Goal: Information Seeking & Learning: Understand process/instructions

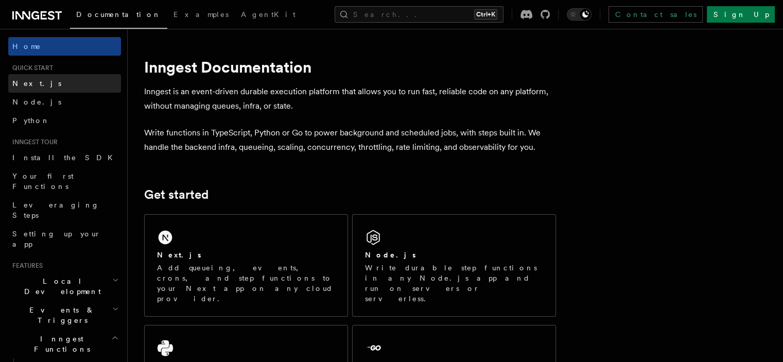
click at [55, 82] on link "Next.js" at bounding box center [64, 83] width 113 height 19
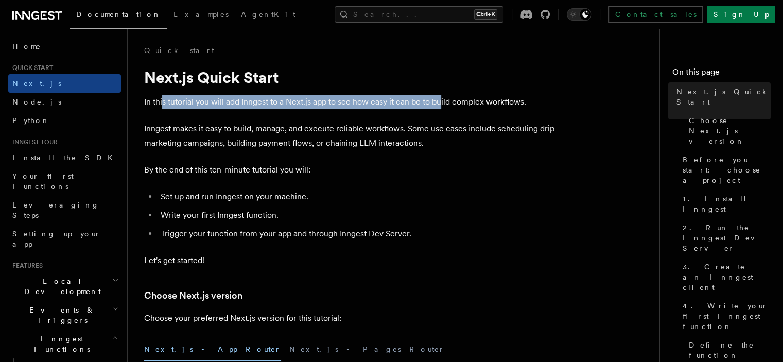
drag, startPoint x: 425, startPoint y: 99, endPoint x: 443, endPoint y: 99, distance: 17.5
click at [443, 99] on p "In this tutorial you will add Inngest to a Next.js app to see how easy it can b…" at bounding box center [350, 102] width 412 height 14
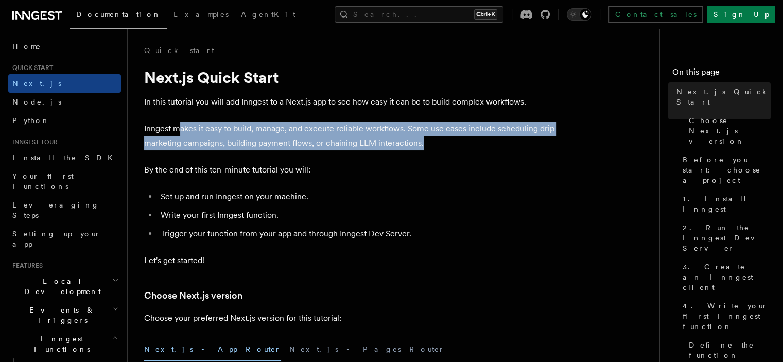
drag, startPoint x: 426, startPoint y: 144, endPoint x: 181, endPoint y: 127, distance: 246.1
click at [181, 127] on p "Inngest makes it easy to build, manage, and execute reliable workflows. Some us…" at bounding box center [350, 135] width 412 height 29
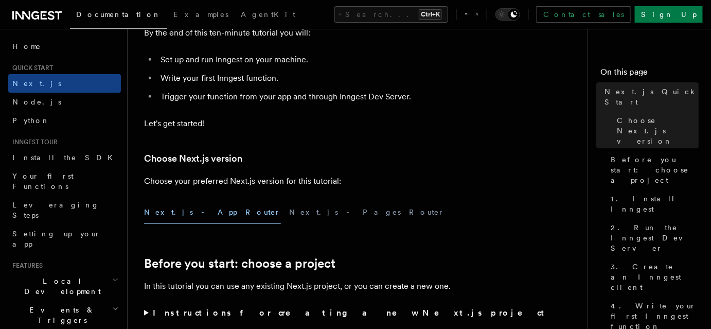
scroll to position [140, 0]
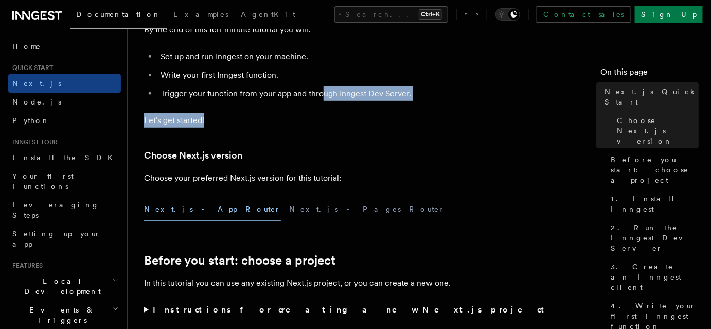
drag, startPoint x: 265, startPoint y: 101, endPoint x: 351, endPoint y: 94, distance: 86.7
click at [354, 95] on li "Trigger your function from your app and through Inngest Dev Server." at bounding box center [356, 93] width 398 height 14
click at [359, 126] on p "Let's get started!" at bounding box center [350, 120] width 412 height 14
click at [358, 126] on p "Let's get started!" at bounding box center [350, 120] width 412 height 14
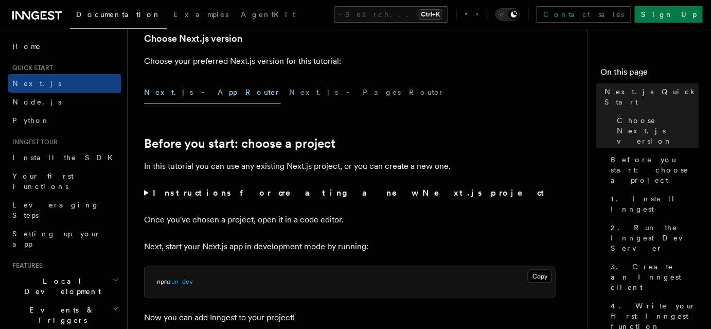
scroll to position [280, 0]
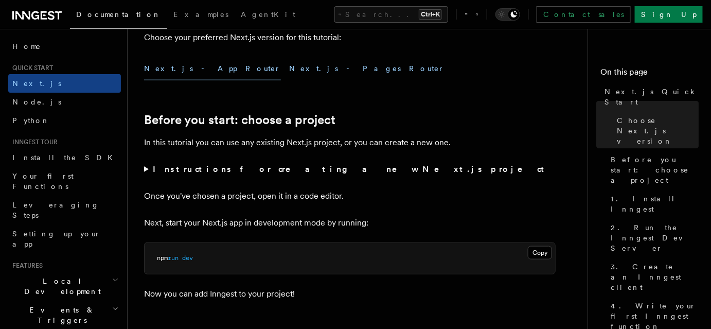
click at [289, 69] on button "Next.js - Pages Router" at bounding box center [366, 68] width 155 height 23
click at [182, 69] on button "Next.js - App Router" at bounding box center [212, 68] width 137 height 23
click at [289, 69] on button "Next.js - Pages Router" at bounding box center [366, 68] width 155 height 23
click at [202, 69] on button "Next.js - App Router" at bounding box center [212, 68] width 137 height 23
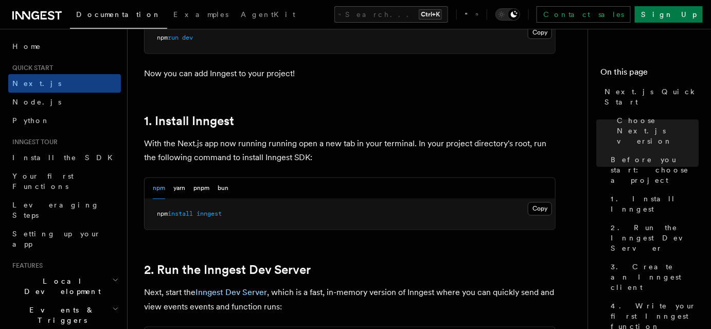
scroll to position [515, 0]
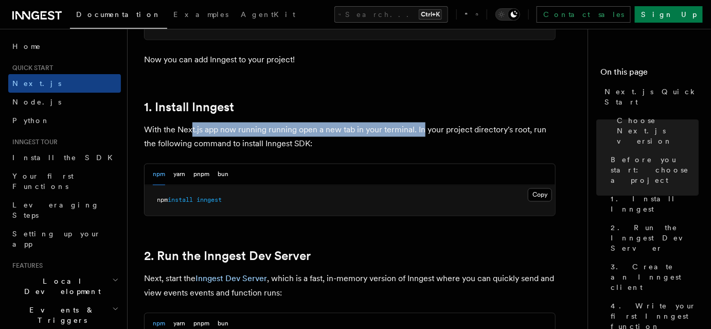
drag, startPoint x: 361, startPoint y: 123, endPoint x: 422, endPoint y: 123, distance: 60.7
click at [422, 123] on p "With the Next.js app now running running open a new tab in your terminal. In yo…" at bounding box center [350, 136] width 412 height 29
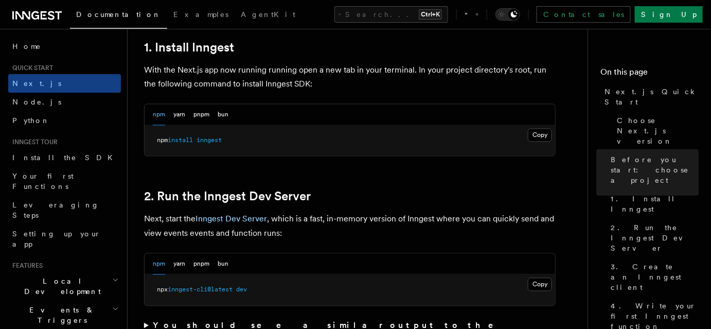
scroll to position [561, 0]
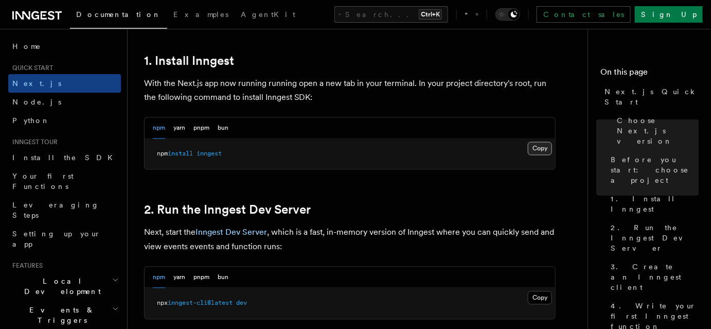
click at [542, 148] on button "Copy Copied" at bounding box center [540, 148] width 24 height 13
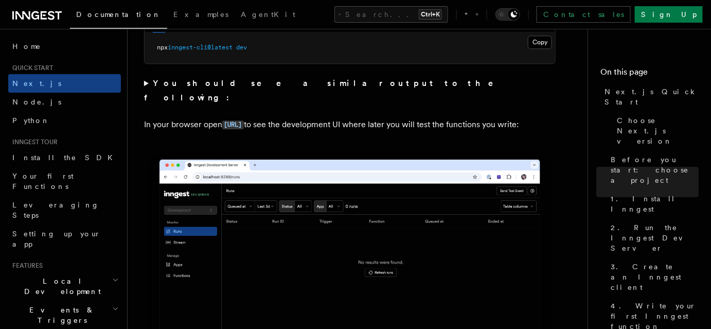
scroll to position [702, 0]
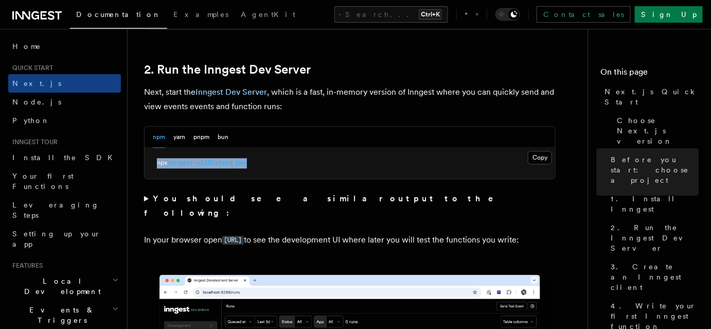
drag, startPoint x: 194, startPoint y: 157, endPoint x: 301, endPoint y: 164, distance: 106.7
click at [152, 163] on pre "npx inngest-cli@latest dev" at bounding box center [350, 163] width 411 height 31
copy span "npx inngest-cli@latest dev"
click at [168, 162] on span "npx" at bounding box center [162, 162] width 11 height 7
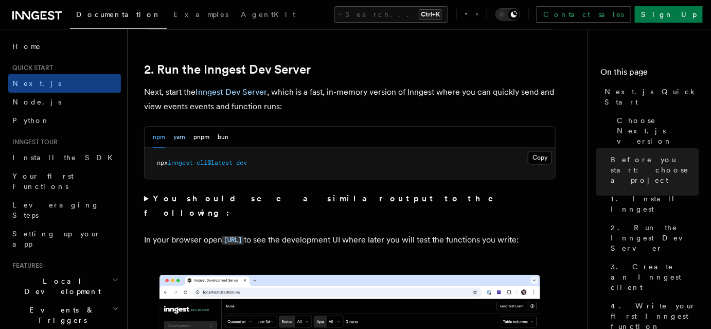
click at [181, 132] on button "yarn" at bounding box center [179, 137] width 12 height 21
drag, startPoint x: 201, startPoint y: 134, endPoint x: 208, endPoint y: 135, distance: 7.4
click at [202, 135] on button "pnpm" at bounding box center [202, 137] width 16 height 21
click at [224, 135] on button "bun" at bounding box center [223, 137] width 11 height 21
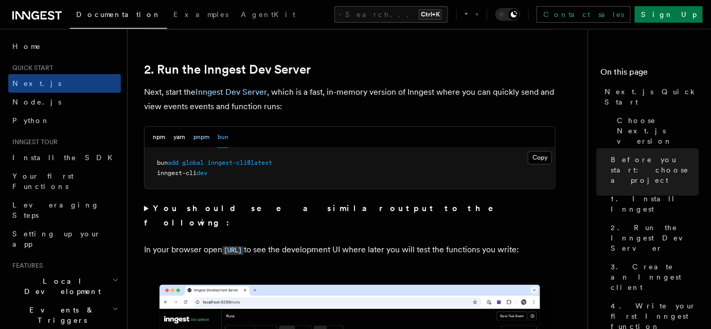
click at [208, 137] on button "pnpm" at bounding box center [202, 137] width 16 height 21
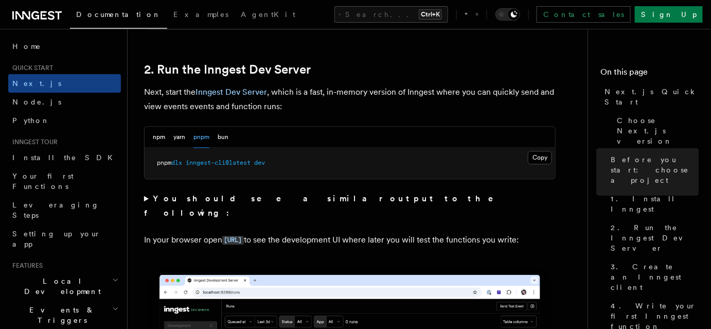
click at [189, 137] on div "npm yarn pnpm bun" at bounding box center [191, 137] width 76 height 21
click at [179, 137] on button "yarn" at bounding box center [179, 137] width 12 height 21
click at [154, 137] on button "npm" at bounding box center [159, 137] width 12 height 21
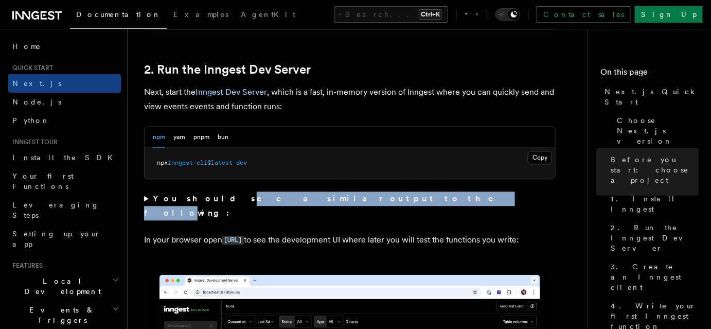
drag, startPoint x: 310, startPoint y: 199, endPoint x: 366, endPoint y: 204, distance: 56.8
click at [320, 199] on strong "You should see a similar output to the following:" at bounding box center [326, 206] width 364 height 24
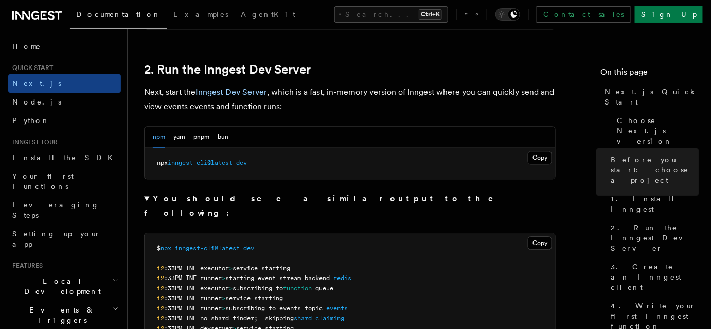
click at [371, 200] on summary "You should see a similar output to the following:" at bounding box center [350, 205] width 412 height 29
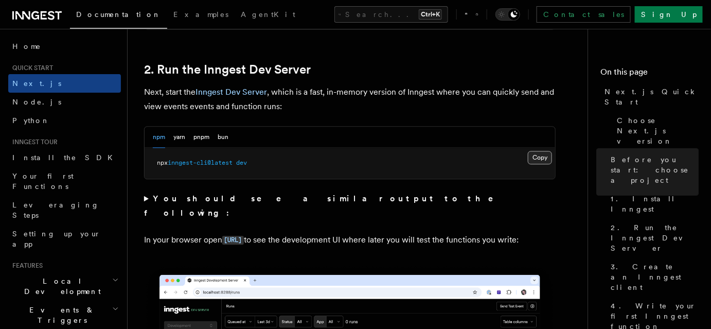
click at [538, 157] on button "Copy Copied" at bounding box center [540, 157] width 24 height 13
click at [200, 138] on button "pnpm" at bounding box center [202, 137] width 16 height 21
click at [184, 135] on button "yarn" at bounding box center [179, 137] width 12 height 21
drag, startPoint x: 165, startPoint y: 135, endPoint x: 198, endPoint y: 135, distance: 32.9
click at [165, 135] on div "npm yarn pnpm bun" at bounding box center [191, 137] width 76 height 21
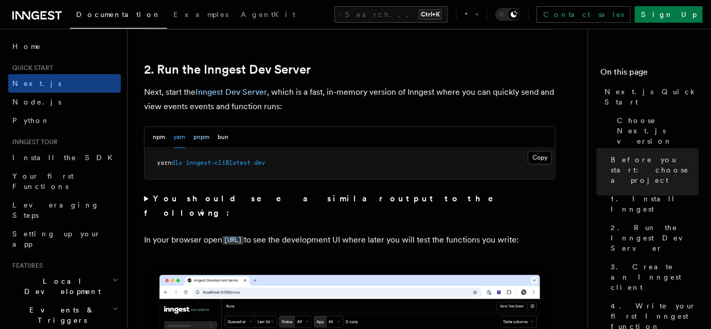
click at [199, 136] on button "pnpm" at bounding box center [202, 137] width 16 height 21
drag, startPoint x: 199, startPoint y: 131, endPoint x: 233, endPoint y: 134, distance: 34.1
click at [207, 132] on button "pnpm" at bounding box center [202, 137] width 16 height 21
click at [233, 134] on div "npm yarn pnpm bun" at bounding box center [350, 137] width 411 height 21
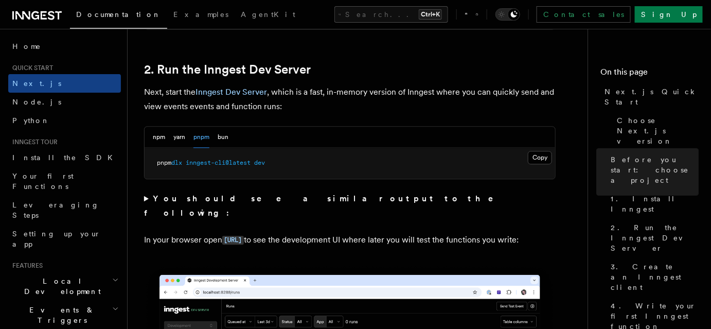
click at [231, 134] on div "npm yarn pnpm bun" at bounding box center [350, 137] width 411 height 21
click at [230, 136] on div "npm yarn pnpm bun" at bounding box center [350, 137] width 411 height 21
click at [229, 137] on div "npm yarn pnpm bun" at bounding box center [350, 137] width 411 height 21
click at [227, 137] on button "bun" at bounding box center [223, 137] width 11 height 21
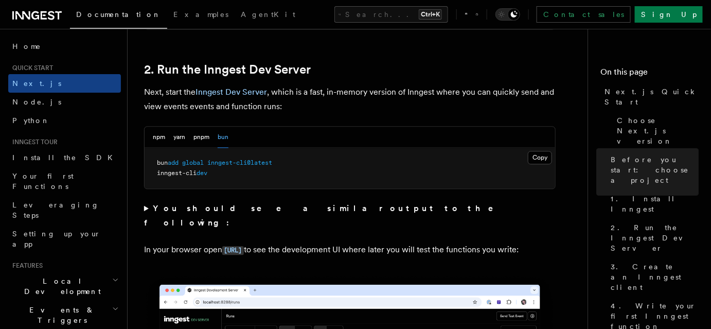
click at [176, 137] on button "yarn" at bounding box center [179, 137] width 12 height 21
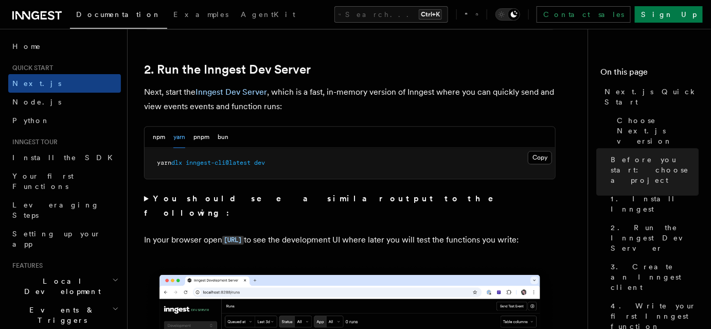
click at [147, 138] on div "npm yarn pnpm bun" at bounding box center [350, 137] width 411 height 21
drag, startPoint x: 161, startPoint y: 138, endPoint x: 171, endPoint y: 141, distance: 10.6
click at [162, 138] on button "npm" at bounding box center [159, 137] width 12 height 21
click at [186, 139] on div "npm yarn pnpm bun" at bounding box center [191, 137] width 76 height 21
click at [183, 139] on button "yarn" at bounding box center [179, 137] width 12 height 21
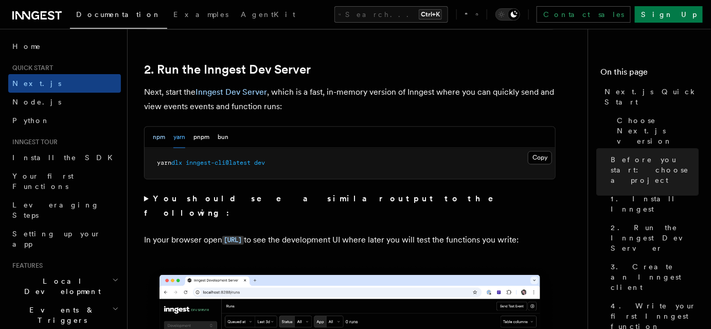
click at [164, 138] on button "npm" at bounding box center [159, 137] width 12 height 21
drag, startPoint x: 259, startPoint y: 159, endPoint x: 171, endPoint y: 168, distance: 88.0
click at [171, 168] on pre "npx inngest-cli@latest dev" at bounding box center [350, 163] width 411 height 31
copy span "inngest-cli@latest dev"
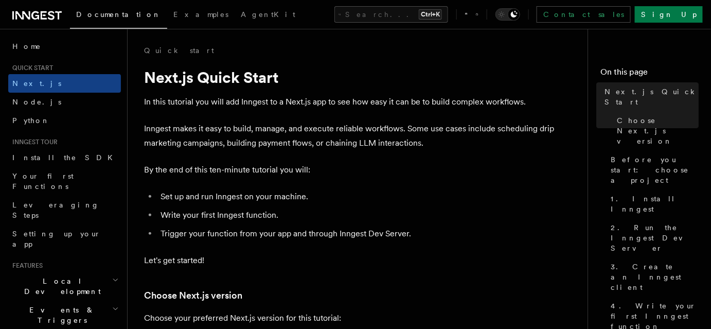
scroll to position [234, 0]
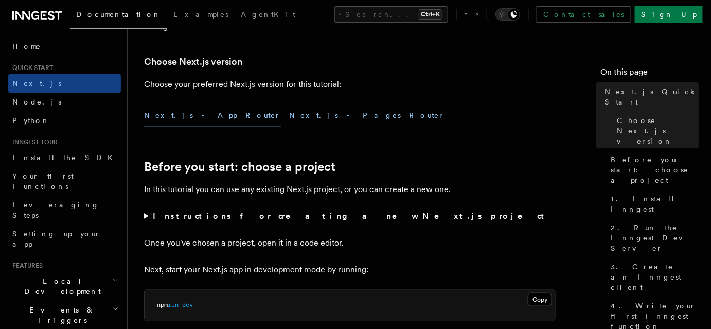
click at [289, 110] on button "Next.js - Pages Router" at bounding box center [366, 115] width 155 height 23
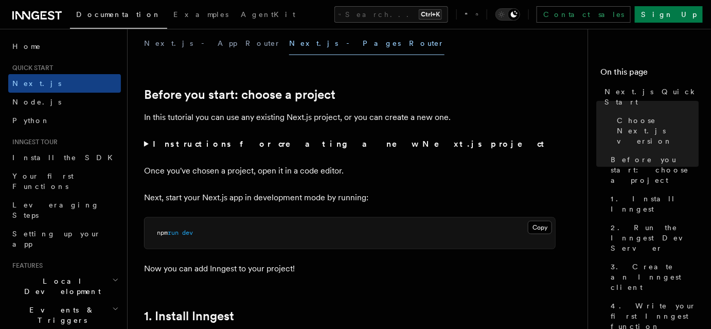
scroll to position [234, 0]
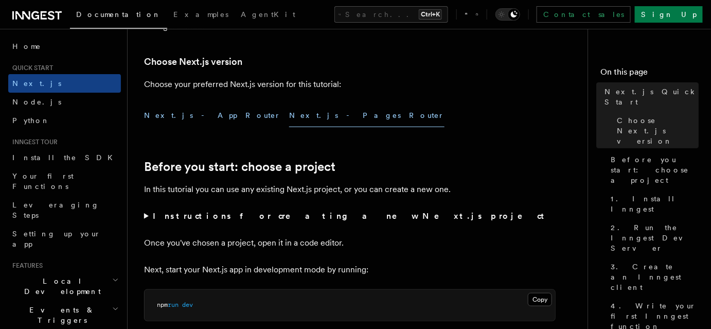
click at [197, 115] on button "Next.js - App Router" at bounding box center [212, 115] width 137 height 23
drag, startPoint x: 253, startPoint y: 115, endPoint x: 254, endPoint y: 125, distance: 9.8
click at [289, 115] on button "Next.js - Pages Router" at bounding box center [366, 115] width 155 height 23
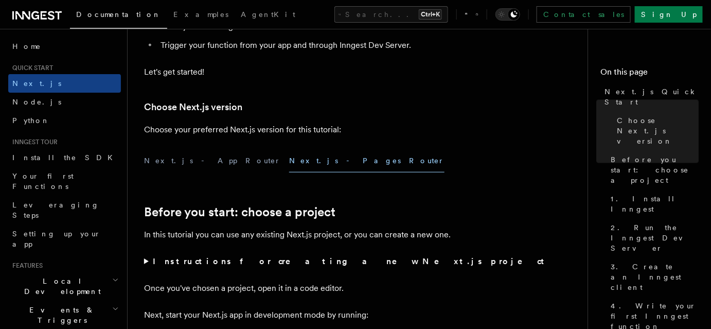
scroll to position [187, 0]
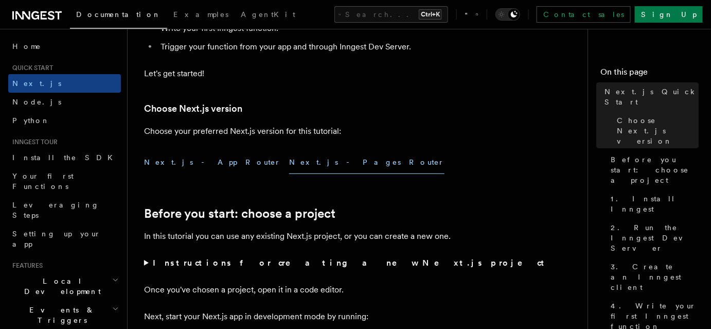
click at [185, 166] on button "Next.js - App Router" at bounding box center [212, 162] width 137 height 23
drag, startPoint x: 261, startPoint y: 167, endPoint x: 171, endPoint y: 156, distance: 90.8
click at [289, 167] on button "Next.js - Pages Router" at bounding box center [366, 162] width 155 height 23
drag, startPoint x: 169, startPoint y: 156, endPoint x: 227, endPoint y: 156, distance: 58.2
click at [184, 156] on button "Next.js - App Router" at bounding box center [212, 162] width 137 height 23
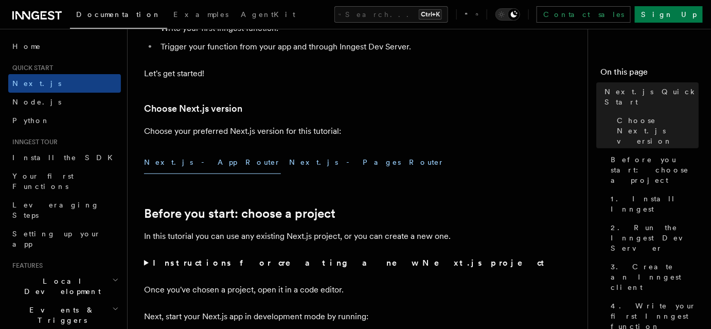
click at [289, 156] on button "Next.js - Pages Router" at bounding box center [366, 162] width 155 height 23
click at [182, 157] on button "Next.js - App Router" at bounding box center [212, 162] width 137 height 23
click at [289, 165] on button "Next.js - Pages Router" at bounding box center [366, 162] width 155 height 23
drag, startPoint x: 191, startPoint y: 167, endPoint x: 243, endPoint y: 167, distance: 52.0
click at [196, 167] on button "Next.js - App Router" at bounding box center [212, 162] width 137 height 23
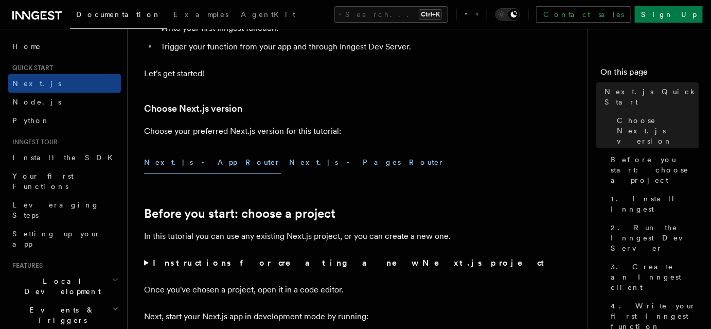
click at [289, 166] on button "Next.js - Pages Router" at bounding box center [366, 162] width 155 height 23
drag, startPoint x: 178, startPoint y: 166, endPoint x: 191, endPoint y: 169, distance: 13.6
click at [180, 167] on button "Next.js - App Router" at bounding box center [212, 162] width 137 height 23
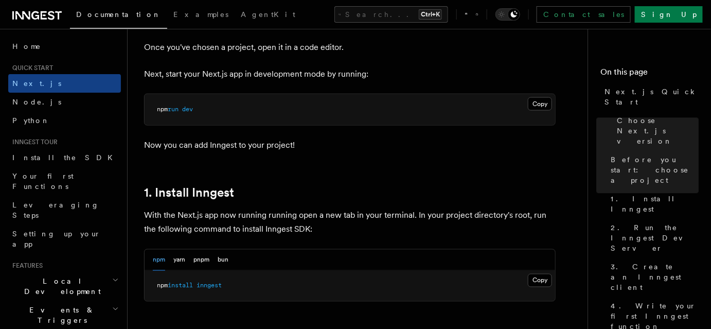
scroll to position [280, 0]
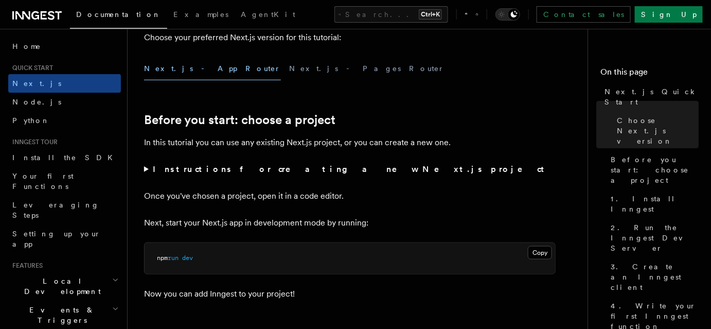
click at [176, 165] on strong "Instructions for creating a new Next.js project" at bounding box center [351, 169] width 396 height 10
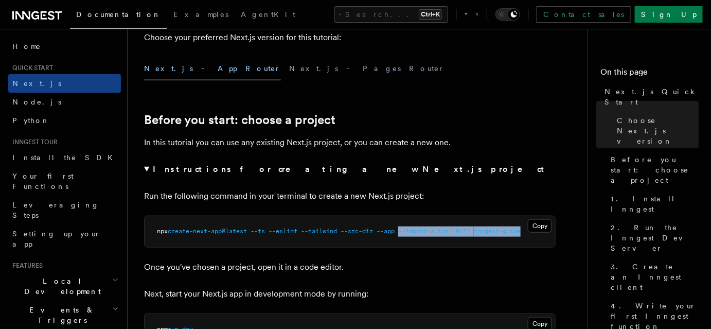
drag, startPoint x: 433, startPoint y: 233, endPoint x: 536, endPoint y: 237, distance: 103.5
click at [536, 236] on pre "npx create-next-app@latest --ts --eslint --tailwind --src-dir --app --import-al…" at bounding box center [350, 231] width 411 height 31
click at [534, 243] on pre "npx create-next-app@latest --ts --eslint --tailwind --src-dir --app --import-al…" at bounding box center [350, 231] width 411 height 31
click at [325, 242] on pre "npx create-next-app@latest --ts --eslint --tailwind --src-dir --app --import-al…" at bounding box center [350, 231] width 411 height 31
drag, startPoint x: 294, startPoint y: 234, endPoint x: 447, endPoint y: 259, distance: 154.8
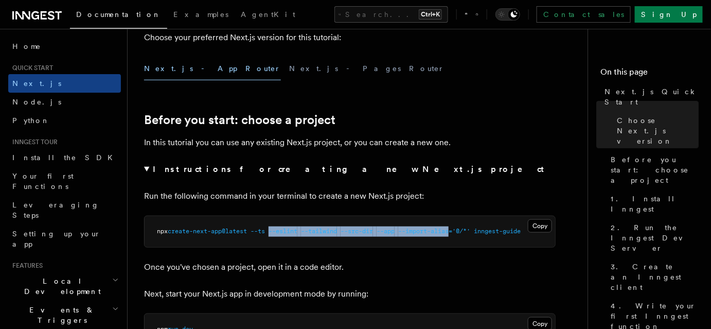
click at [460, 235] on pre "npx create-next-app@latest --ts --eslint --tailwind --src-dir --app --import-al…" at bounding box center [350, 231] width 411 height 31
click at [447, 260] on p "Once you've chosen a project, open it in a code editor." at bounding box center [350, 267] width 412 height 14
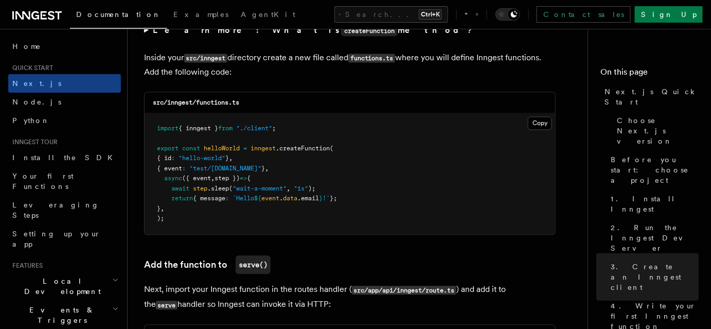
scroll to position [1871, 0]
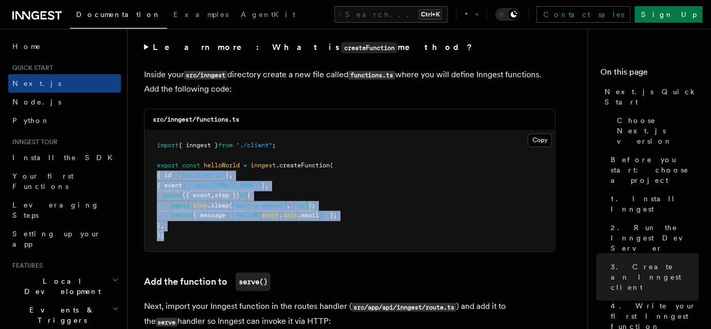
drag, startPoint x: 205, startPoint y: 244, endPoint x: 284, endPoint y: 226, distance: 80.8
click at [151, 162] on pre "import { inngest } from "./client" ; export const helloWorld = inngest .createF…" at bounding box center [350, 191] width 411 height 121
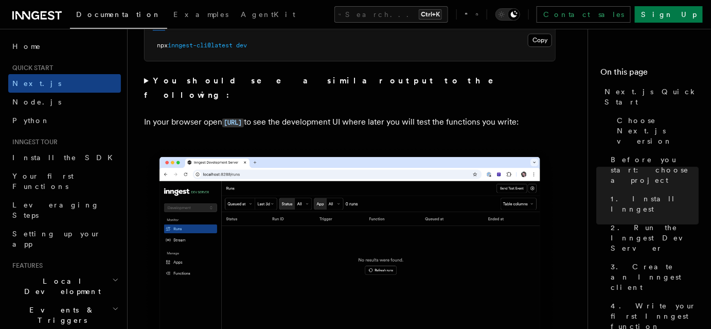
scroll to position [889, 0]
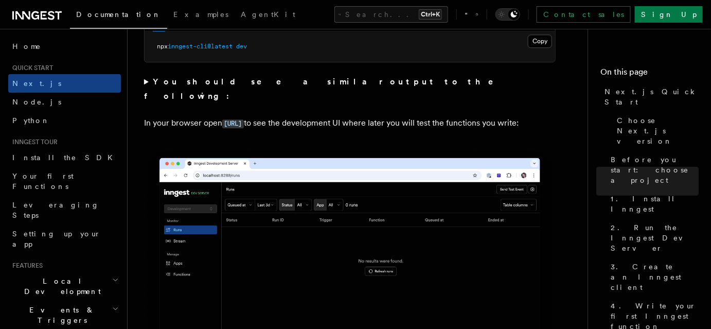
drag, startPoint x: 384, startPoint y: 128, endPoint x: 396, endPoint y: 114, distance: 18.3
click at [385, 127] on p "In your browser open http://localhost:8288 to see the development UI where late…" at bounding box center [350, 123] width 412 height 15
click at [463, 116] on p "In your browser open http://localhost:8288 to see the development UI where late…" at bounding box center [350, 123] width 412 height 15
click at [517, 116] on p "In your browser open http://localhost:8288 to see the development UI where late…" at bounding box center [350, 123] width 412 height 15
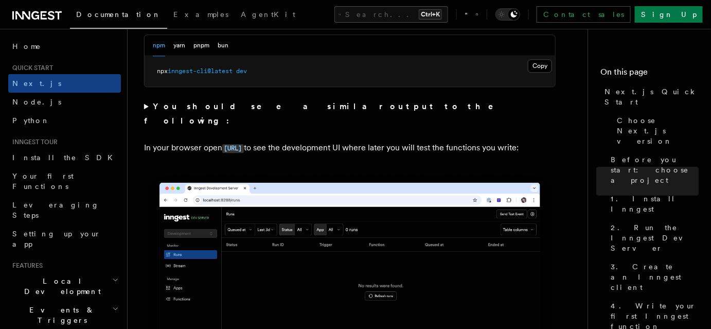
scroll to position [748, 0]
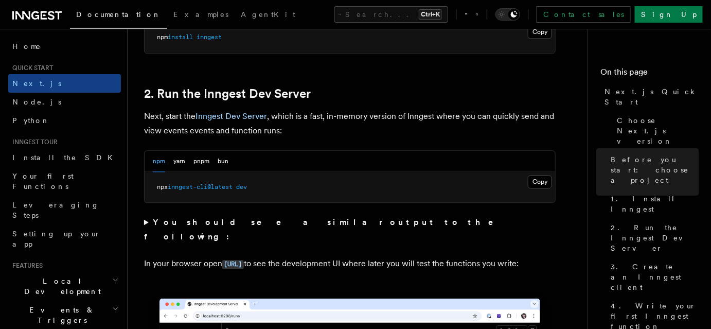
drag, startPoint x: 200, startPoint y: 156, endPoint x: 211, endPoint y: 157, distance: 10.9
click at [201, 157] on button "pnpm" at bounding box center [202, 161] width 16 height 21
drag, startPoint x: 211, startPoint y: 157, endPoint x: 183, endPoint y: 159, distance: 27.8
click at [212, 157] on div "npm yarn pnpm bun" at bounding box center [191, 161] width 76 height 21
click at [161, 160] on button "npm" at bounding box center [159, 161] width 12 height 21
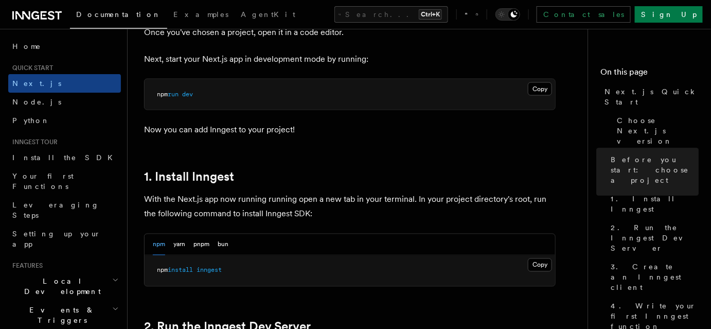
scroll to position [515, 0]
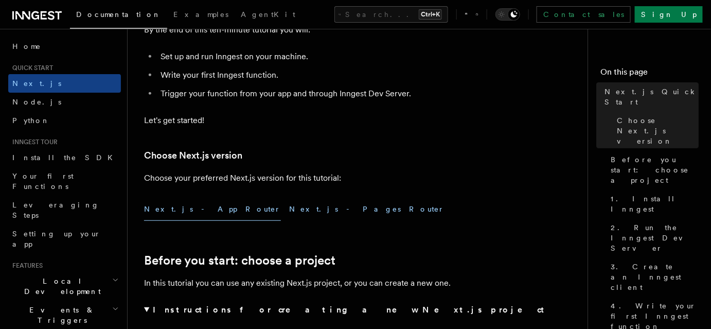
click at [289, 202] on button "Next.js - Pages Router" at bounding box center [366, 209] width 155 height 23
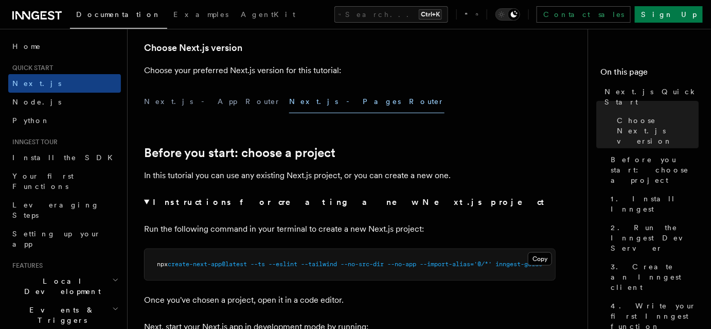
scroll to position [234, 0]
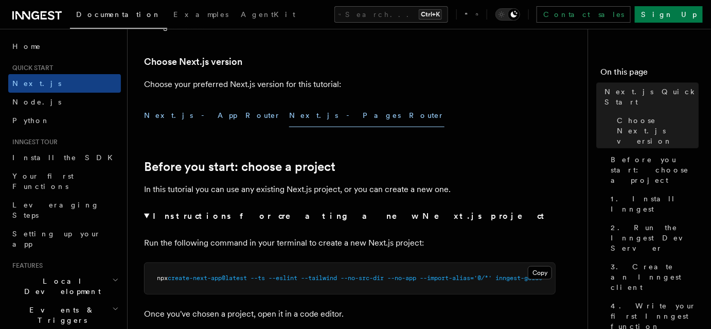
click at [195, 109] on button "Next.js - App Router" at bounding box center [212, 115] width 137 height 23
click at [289, 114] on button "Next.js - Pages Router" at bounding box center [366, 115] width 155 height 23
click at [192, 111] on button "Next.js - App Router" at bounding box center [212, 115] width 137 height 23
click at [289, 111] on button "Next.js - Pages Router" at bounding box center [366, 115] width 155 height 23
click at [189, 112] on button "Next.js - App Router" at bounding box center [212, 115] width 137 height 23
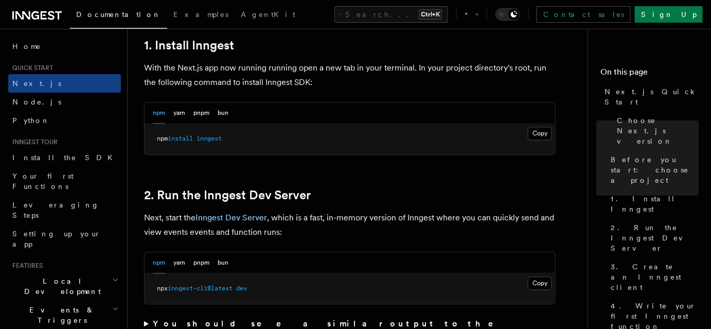
scroll to position [702, 0]
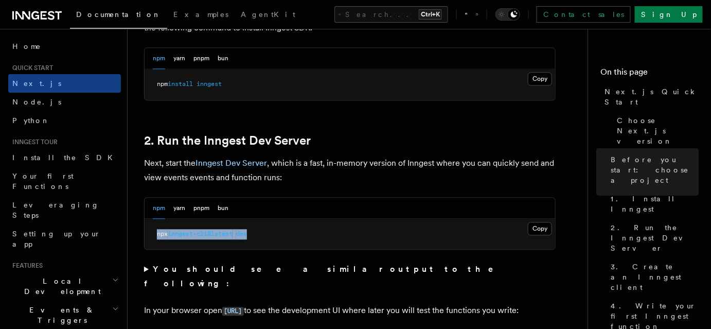
drag, startPoint x: 269, startPoint y: 228, endPoint x: 150, endPoint y: 230, distance: 118.4
click at [150, 230] on pre "npx inngest-cli@latest dev" at bounding box center [350, 234] width 411 height 31
click at [539, 227] on button "Copy Copied" at bounding box center [540, 228] width 24 height 13
click at [389, 145] on h2 "2. Run the Inngest Dev Server" at bounding box center [350, 140] width 412 height 14
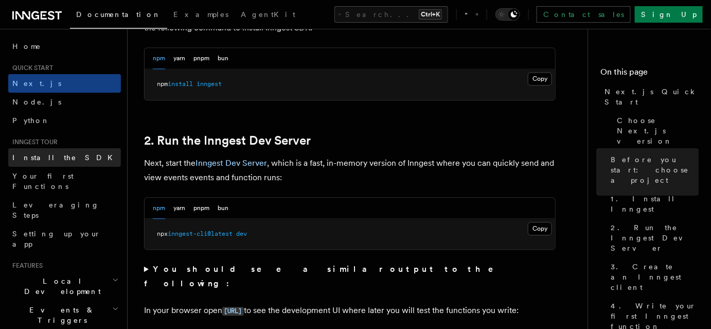
click at [74, 161] on link "Install the SDK" at bounding box center [64, 157] width 113 height 19
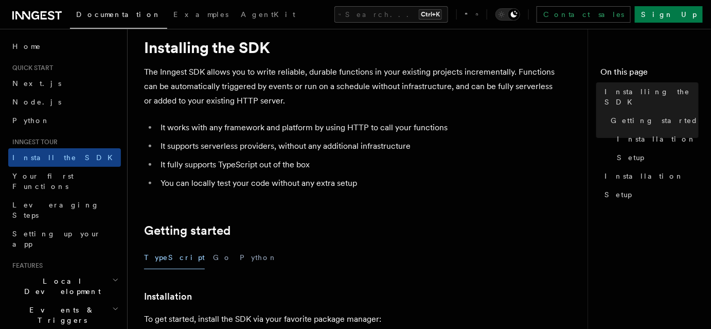
scroll to position [187, 0]
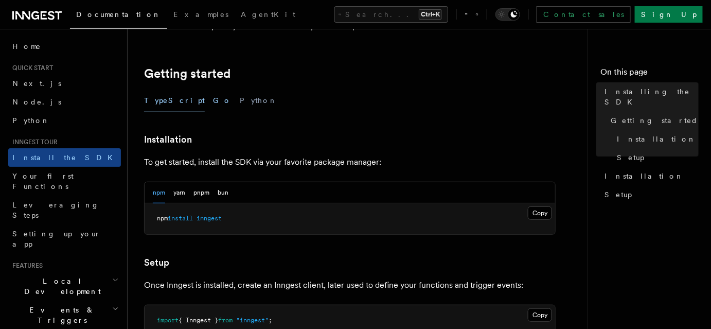
click at [213, 100] on button "Go" at bounding box center [222, 100] width 19 height 23
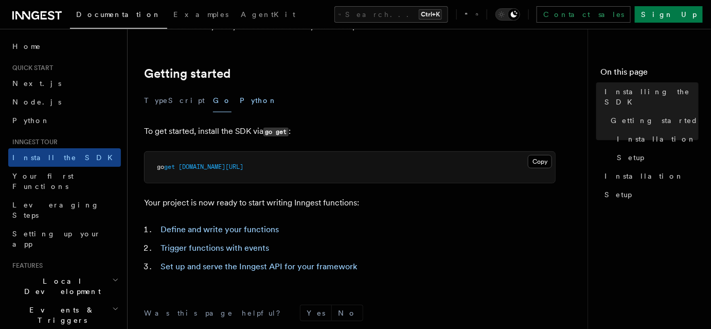
click at [240, 99] on button "Python" at bounding box center [259, 100] width 38 height 23
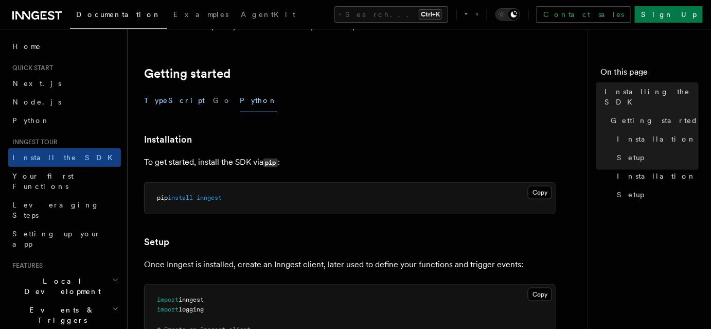
click at [168, 99] on button "TypeScript" at bounding box center [174, 100] width 61 height 23
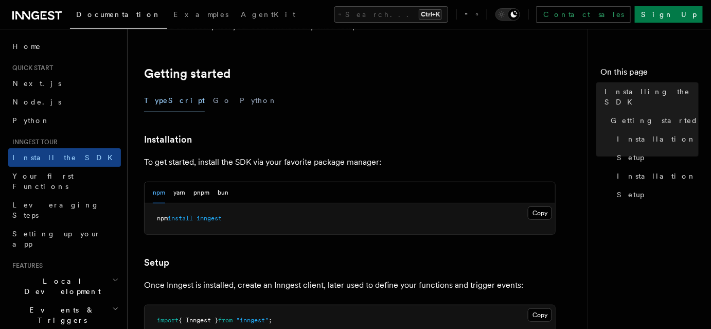
click at [189, 200] on div "npm yarn pnpm bun" at bounding box center [191, 192] width 76 height 21
click at [174, 193] on button "yarn" at bounding box center [179, 192] width 12 height 21
click at [161, 194] on button "npm" at bounding box center [159, 192] width 12 height 21
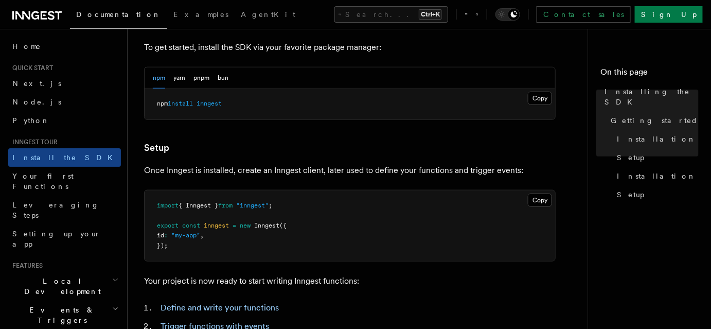
scroll to position [327, 0]
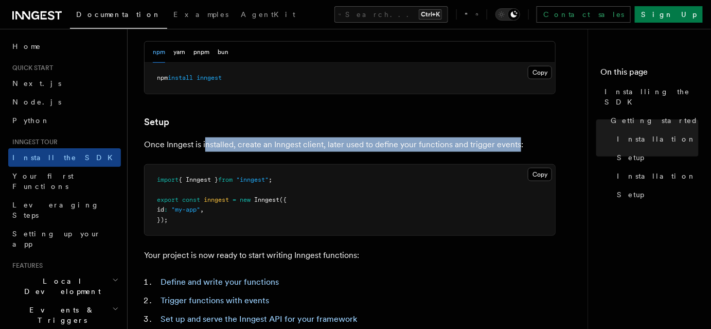
drag, startPoint x: 206, startPoint y: 141, endPoint x: 465, endPoint y: 165, distance: 260.5
click at [517, 148] on p "Once Inngest is installed, create an Inngest client, later used to define your …" at bounding box center [350, 144] width 412 height 14
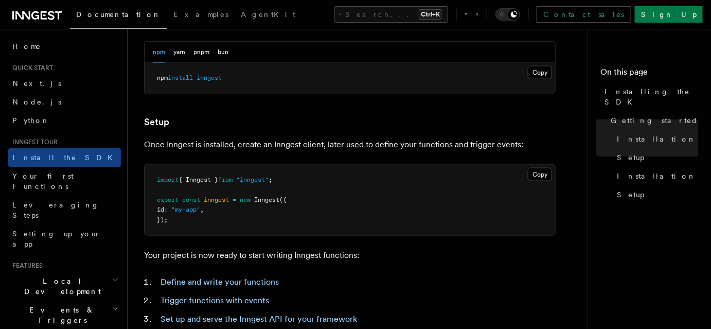
click at [266, 197] on span "Inngest" at bounding box center [266, 199] width 25 height 7
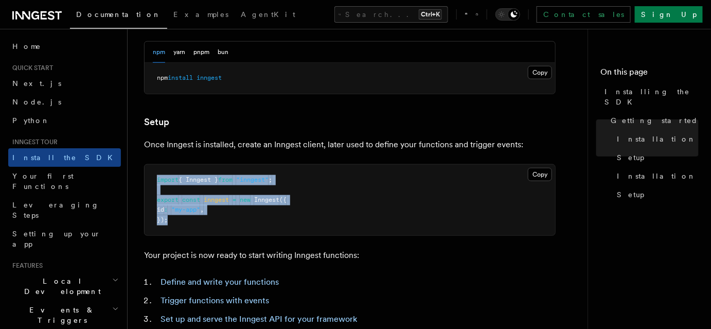
drag, startPoint x: 178, startPoint y: 216, endPoint x: 144, endPoint y: 171, distance: 56.6
click at [144, 172] on div "Copy Copied import { Inngest } from "inngest" ; export const inngest = new Inng…" at bounding box center [350, 200] width 412 height 72
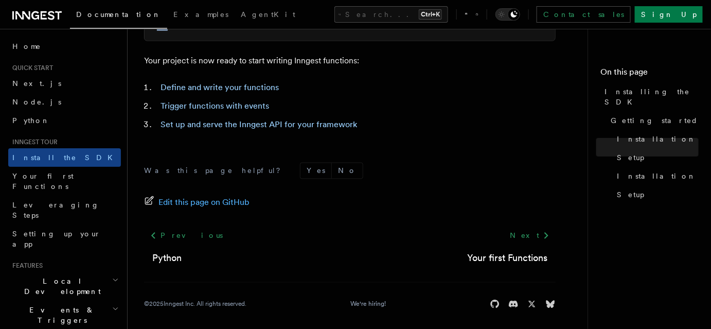
scroll to position [525, 0]
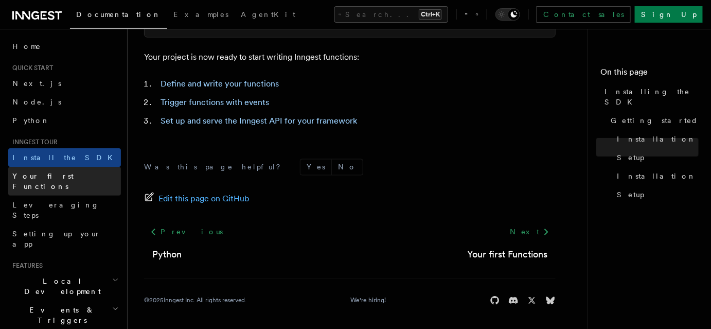
click at [69, 180] on span "Your first Functions" at bounding box center [42, 181] width 61 height 19
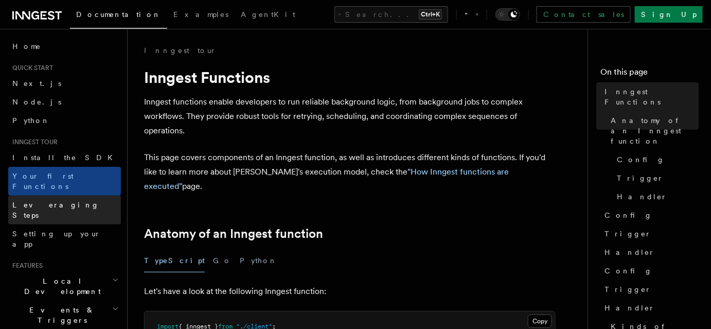
click at [68, 196] on link "Leveraging Steps" at bounding box center [64, 210] width 113 height 29
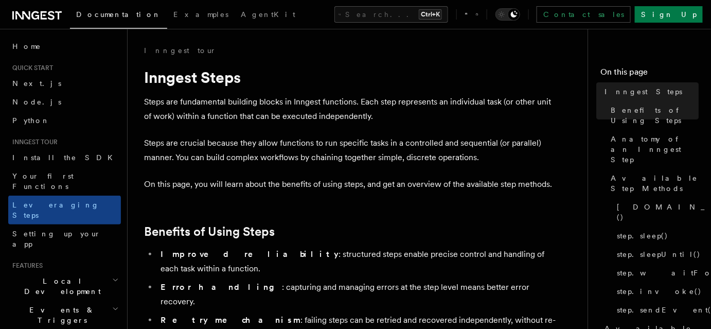
click at [67, 276] on span "Local Development" at bounding box center [60, 286] width 104 height 21
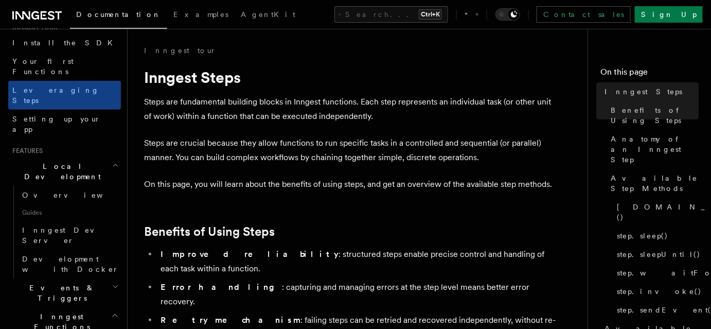
scroll to position [140, 0]
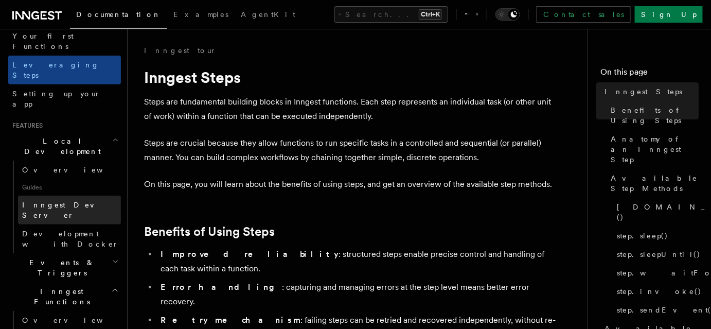
click at [65, 201] on span "Inngest Dev Server" at bounding box center [66, 210] width 88 height 19
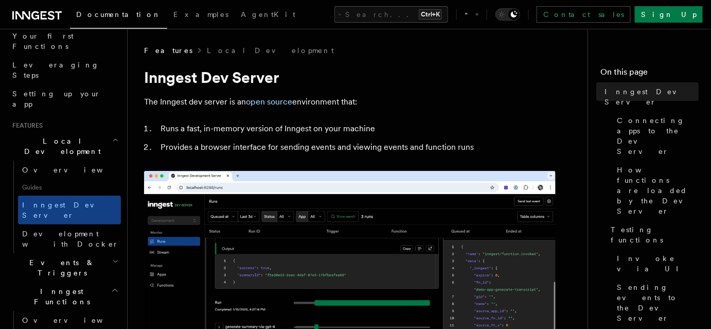
drag, startPoint x: 315, startPoint y: 156, endPoint x: 439, endPoint y: 155, distance: 123.5
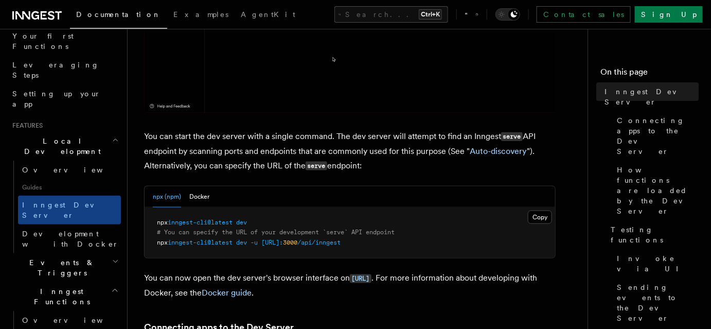
scroll to position [374, 0]
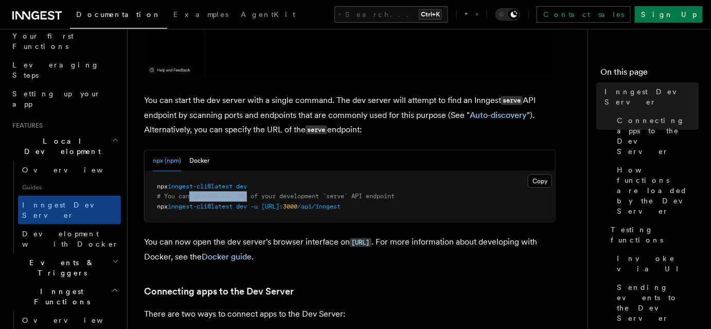
drag, startPoint x: 235, startPoint y: 196, endPoint x: 191, endPoint y: 197, distance: 44.3
click at [191, 197] on span "# You can specify the URL of your development `serve` API endpoint" at bounding box center [276, 195] width 238 height 7
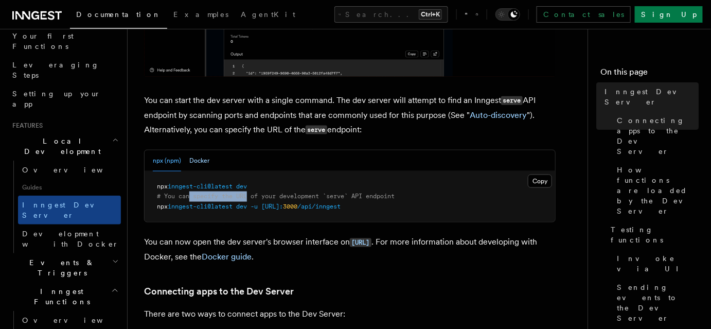
click at [201, 159] on button "Docker" at bounding box center [199, 160] width 20 height 21
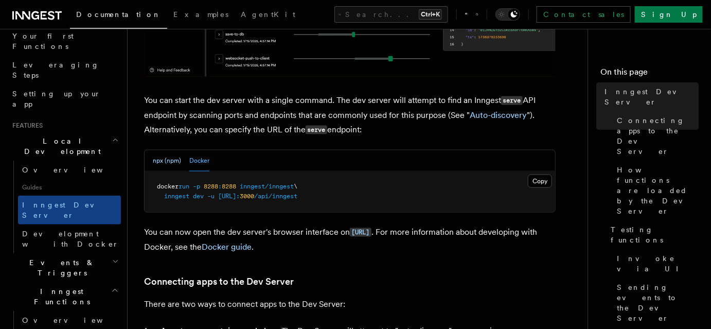
click at [159, 159] on button "npx (npm)" at bounding box center [167, 160] width 28 height 21
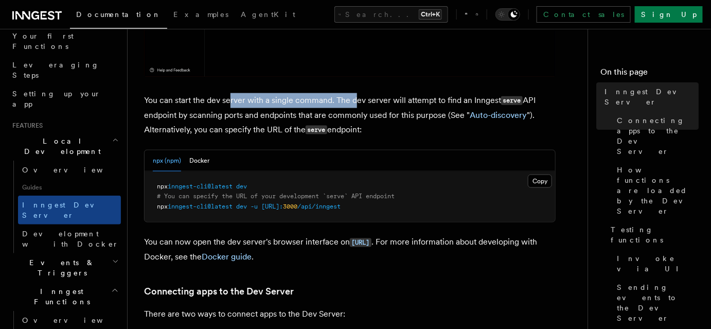
drag, startPoint x: 245, startPoint y: 97, endPoint x: 405, endPoint y: 115, distance: 160.6
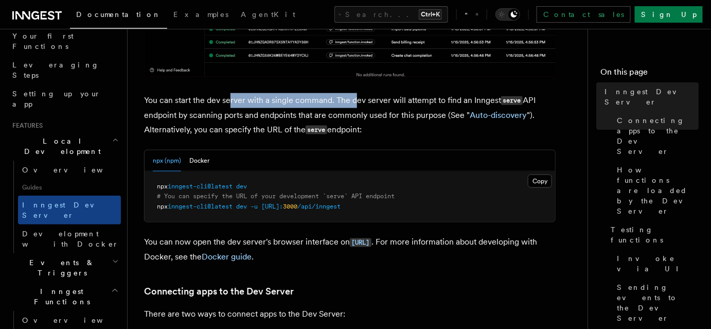
click at [390, 111] on p "You can start the dev server with a single command. The dev server will attempt…" at bounding box center [350, 115] width 412 height 44
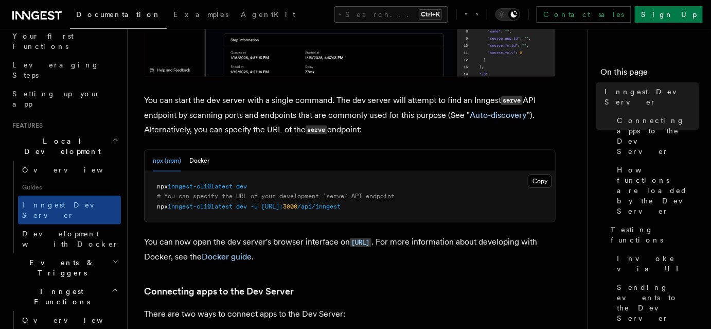
click at [404, 134] on p "You can start the dev server with a single command. The dev server will attempt…" at bounding box center [350, 115] width 412 height 44
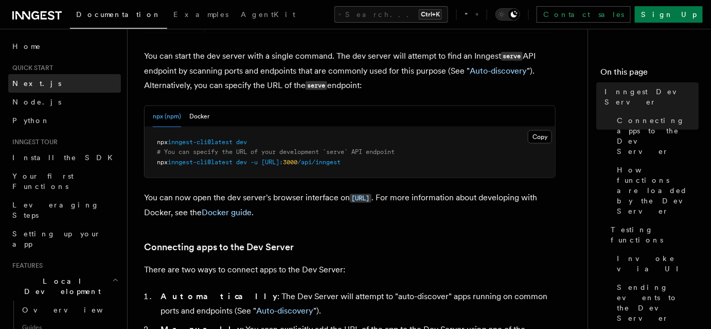
scroll to position [280, 0]
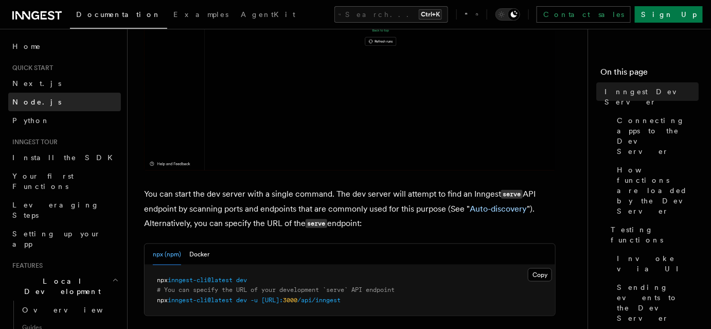
click at [52, 102] on link "Node.js" at bounding box center [64, 102] width 113 height 19
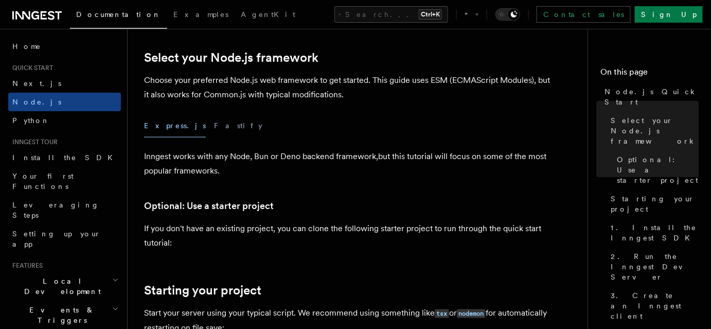
scroll to position [140, 0]
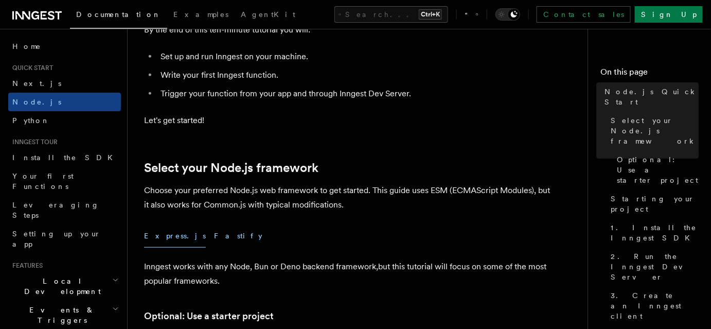
click at [214, 241] on button "Fastify" at bounding box center [238, 235] width 48 height 23
click at [166, 238] on button "Express.js" at bounding box center [175, 235] width 62 height 23
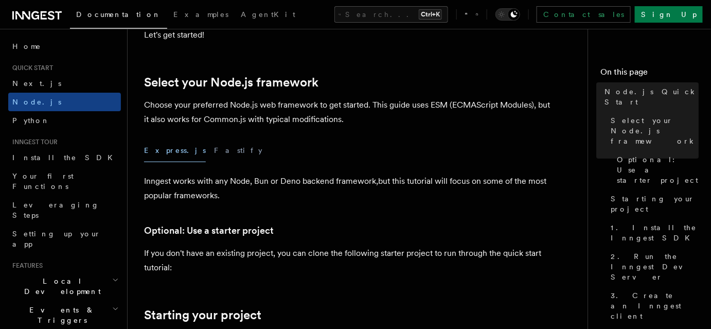
scroll to position [421, 0]
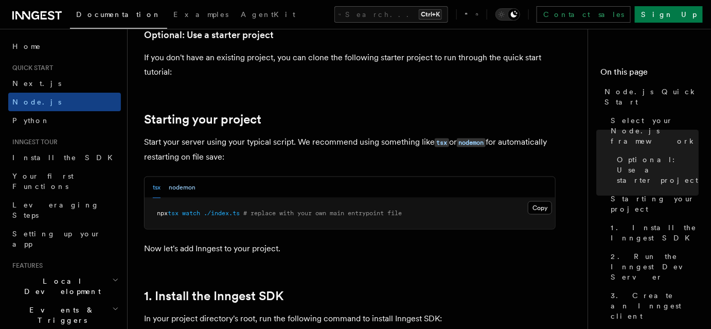
click at [185, 194] on button "nodemon" at bounding box center [182, 187] width 27 height 21
click at [161, 192] on div "tsx nodemon" at bounding box center [174, 187] width 43 height 21
click at [166, 193] on div "tsx nodemon" at bounding box center [174, 187] width 43 height 21
click at [159, 191] on button "tsx" at bounding box center [157, 187] width 8 height 21
click at [173, 190] on button "nodemon" at bounding box center [182, 187] width 27 height 21
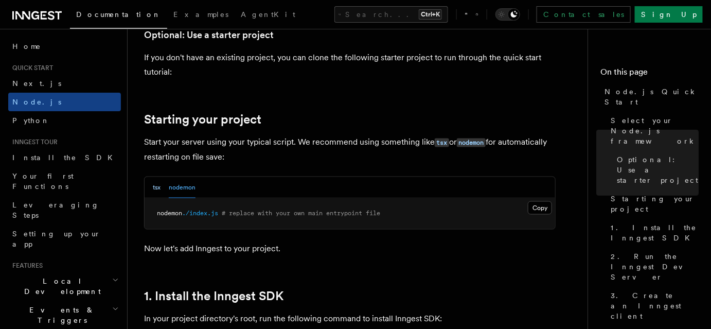
click at [157, 189] on button "tsx" at bounding box center [157, 187] width 8 height 21
drag, startPoint x: 174, startPoint y: 189, endPoint x: 191, endPoint y: 197, distance: 18.0
click at [174, 190] on button "nodemon" at bounding box center [182, 187] width 27 height 21
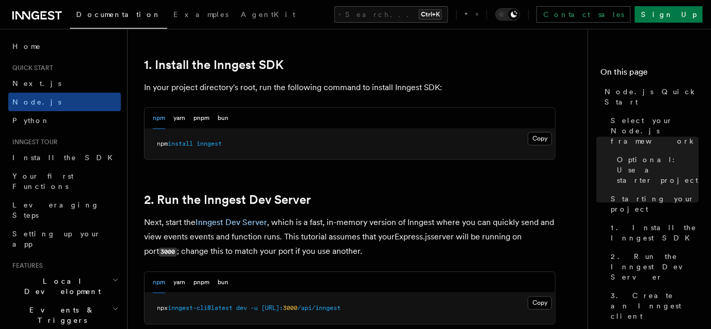
scroll to position [655, 0]
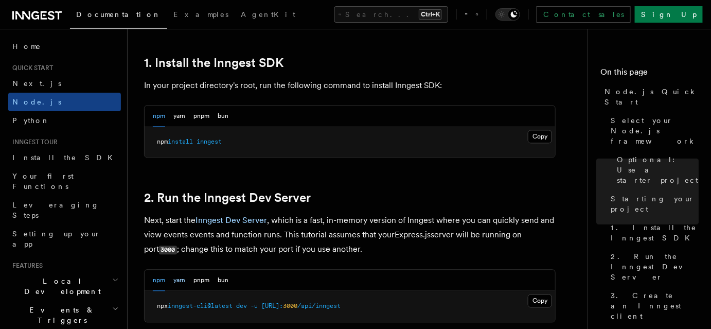
drag, startPoint x: 176, startPoint y: 279, endPoint x: 195, endPoint y: 279, distance: 19.0
click at [176, 279] on button "yarn" at bounding box center [179, 280] width 12 height 21
click at [195, 279] on button "pnpm" at bounding box center [202, 280] width 16 height 21
click at [219, 279] on button "bun" at bounding box center [223, 280] width 11 height 21
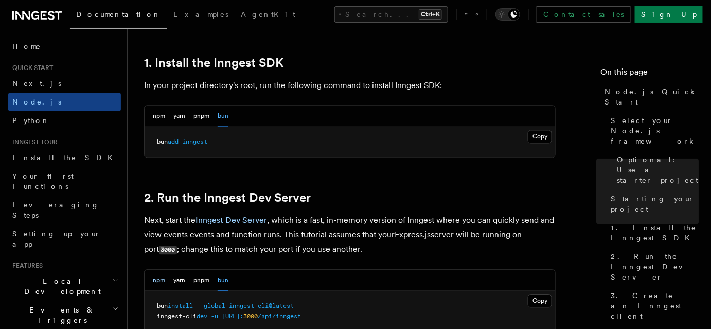
click at [154, 277] on button "npm" at bounding box center [159, 280] width 12 height 21
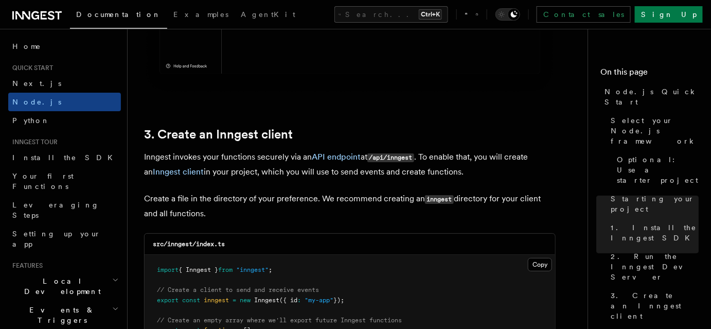
scroll to position [1310, 0]
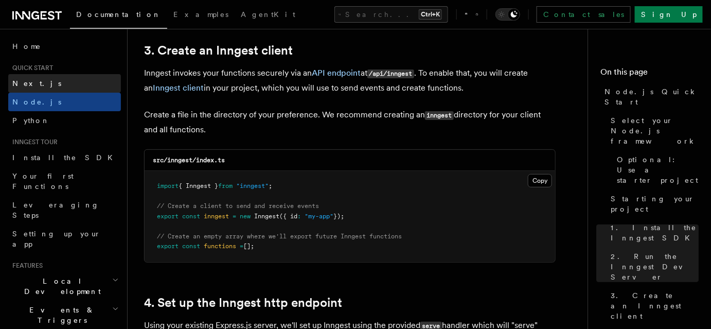
click at [70, 84] on link "Next.js" at bounding box center [64, 83] width 113 height 19
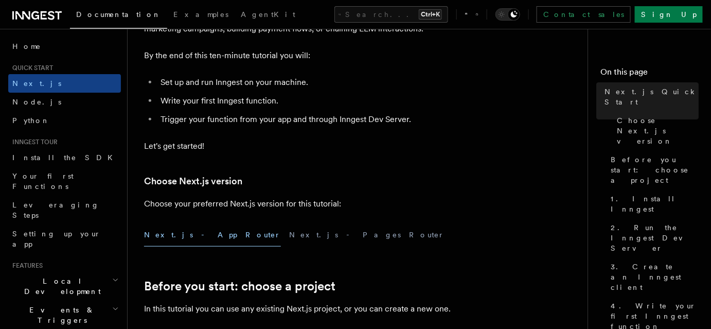
scroll to position [280, 0]
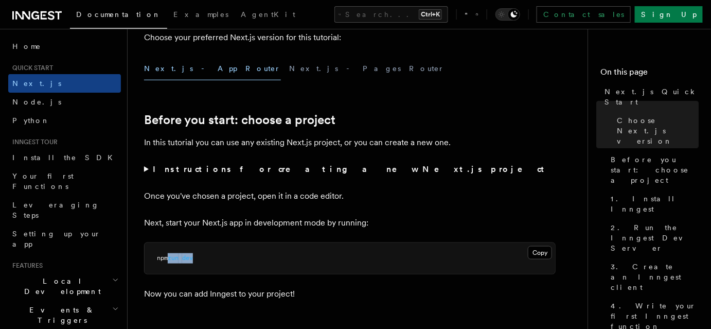
drag, startPoint x: 190, startPoint y: 251, endPoint x: 167, endPoint y: 257, distance: 24.0
click at [166, 256] on pre "npm run dev" at bounding box center [350, 258] width 411 height 31
drag, startPoint x: 222, startPoint y: 258, endPoint x: 236, endPoint y: 261, distance: 13.7
click at [223, 258] on pre "npm run dev" at bounding box center [350, 258] width 411 height 31
click at [446, 252] on pre "npm run dev" at bounding box center [350, 258] width 411 height 31
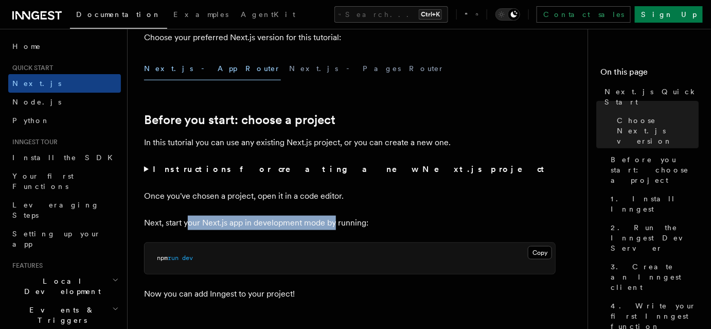
drag, startPoint x: 220, startPoint y: 222, endPoint x: 409, endPoint y: 222, distance: 188.9
click at [392, 222] on p "Next, start your Next.js app in development mode by running:" at bounding box center [350, 223] width 412 height 14
click at [409, 222] on p "Next, start your Next.js app in development mode by running:" at bounding box center [350, 223] width 412 height 14
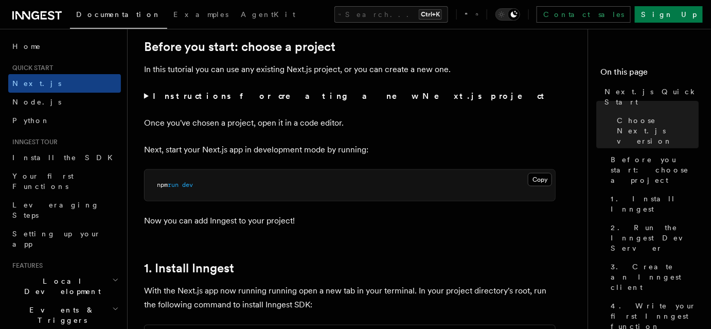
scroll to position [515, 0]
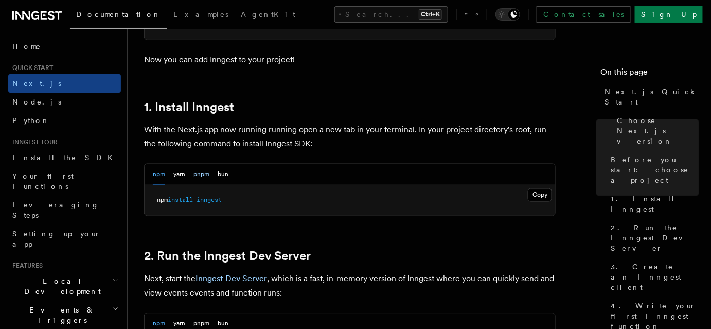
drag, startPoint x: 178, startPoint y: 169, endPoint x: 201, endPoint y: 179, distance: 24.7
click at [179, 170] on button "yarn" at bounding box center [179, 174] width 12 height 21
click at [202, 178] on button "pnpm" at bounding box center [202, 174] width 16 height 21
click at [169, 179] on div "npm yarn pnpm bun" at bounding box center [191, 174] width 76 height 21
click at [166, 176] on div "npm yarn pnpm bun" at bounding box center [191, 174] width 76 height 21
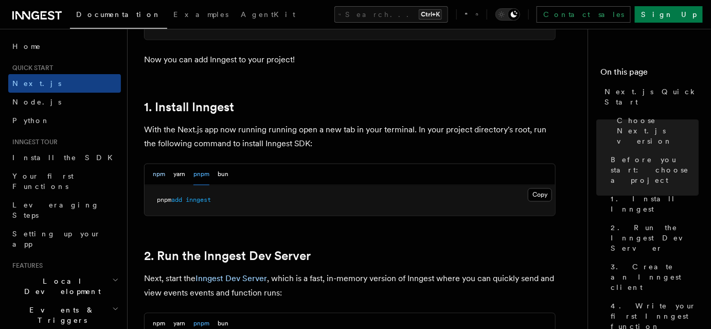
click at [161, 174] on button "npm" at bounding box center [159, 174] width 12 height 21
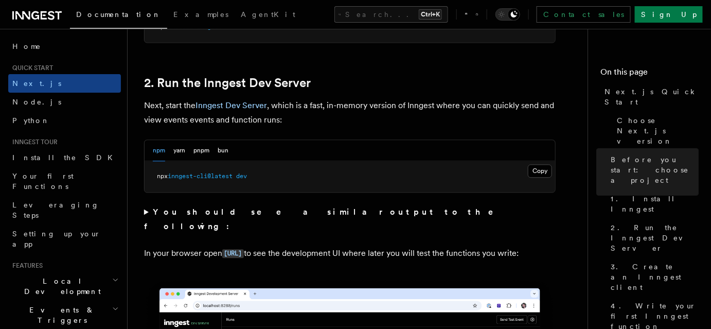
scroll to position [702, 0]
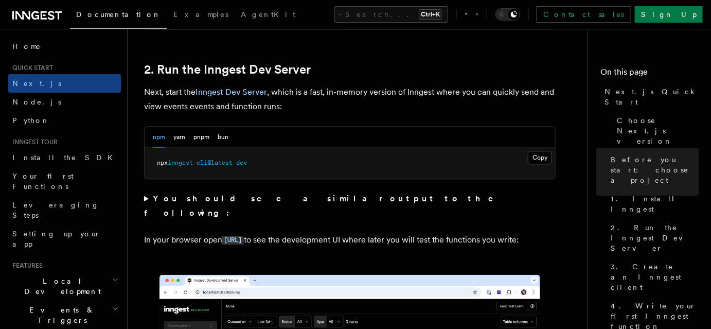
click at [287, 197] on strong "You should see a similar output to the following:" at bounding box center [326, 206] width 364 height 24
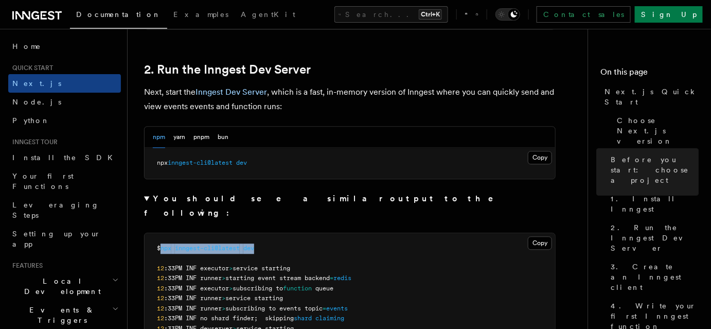
drag, startPoint x: 161, startPoint y: 230, endPoint x: 285, endPoint y: 230, distance: 124.6
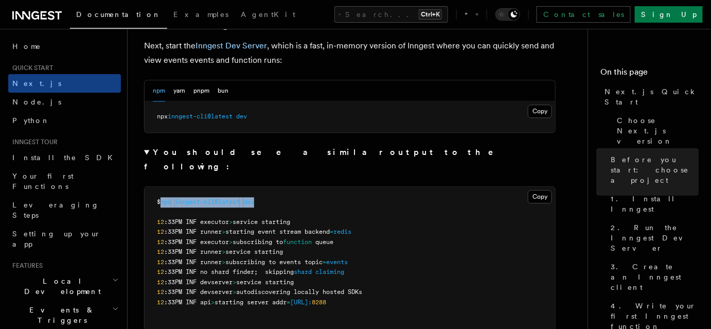
scroll to position [842, 0]
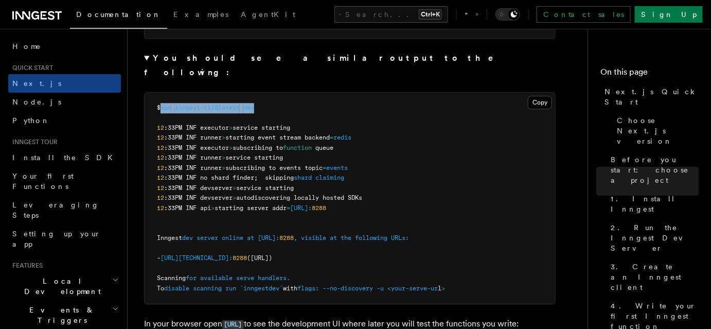
drag, startPoint x: 358, startPoint y: 240, endPoint x: 246, endPoint y: 240, distance: 111.7
click at [247, 254] on span "- http://127.0.0.1: 8288 (http://localhost:8288)" at bounding box center [214, 257] width 115 height 7
click at [389, 242] on pre "$ npx inngest-cli@latest dev 12 :33PM INF executor > service starting 12 :33PM …" at bounding box center [350, 199] width 411 height 212
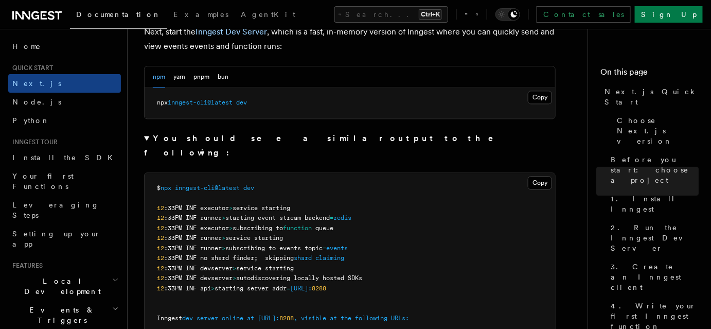
scroll to position [748, 0]
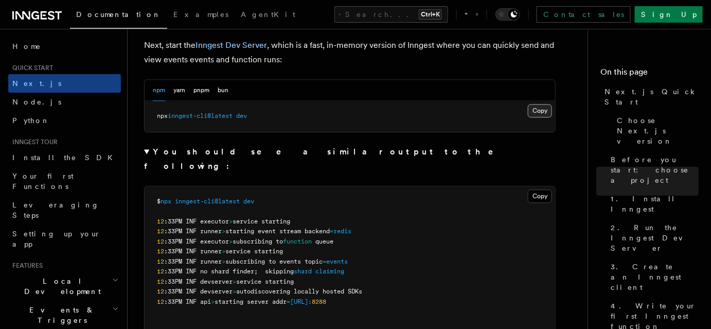
click at [540, 111] on button "Copy Copied" at bounding box center [540, 110] width 24 height 13
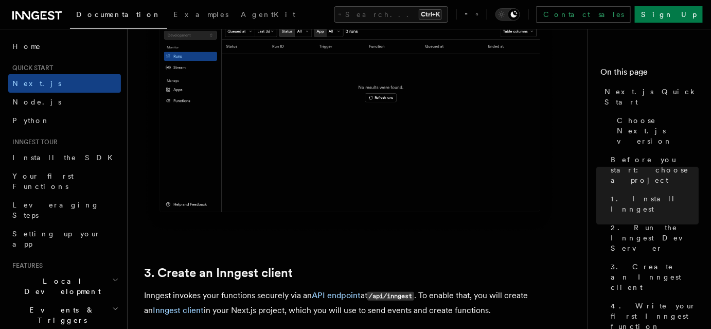
scroll to position [1497, 0]
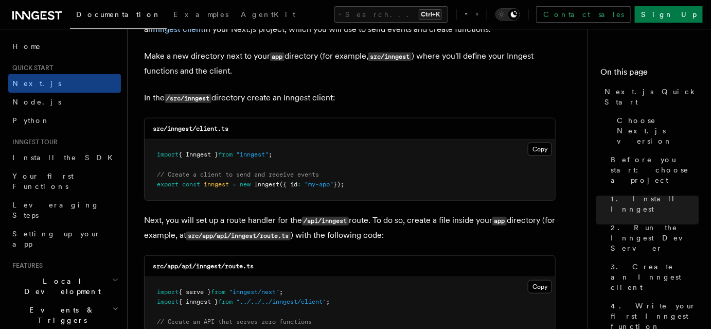
drag, startPoint x: 336, startPoint y: 187, endPoint x: 371, endPoint y: 175, distance: 36.5
click at [371, 175] on pre "import { Inngest } from "inngest" ; // Create a client to send and receive even…" at bounding box center [350, 169] width 411 height 61
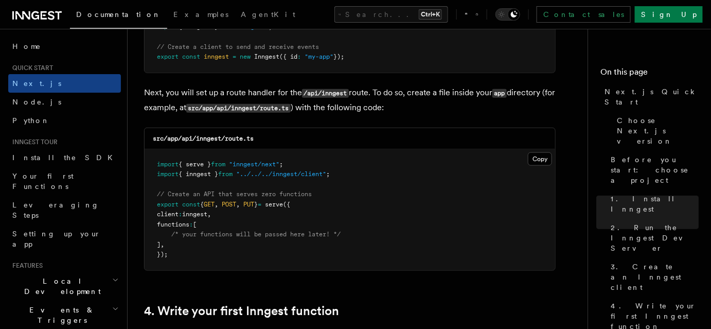
scroll to position [1637, 0]
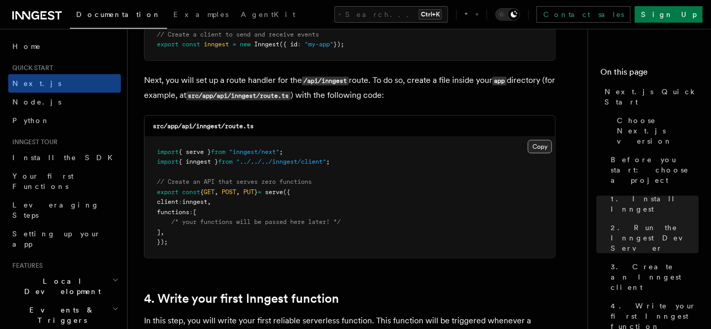
click at [538, 146] on button "Copy Copied" at bounding box center [540, 146] width 24 height 13
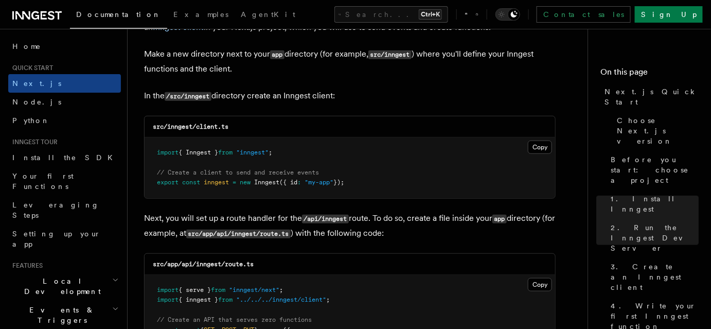
scroll to position [1497, 0]
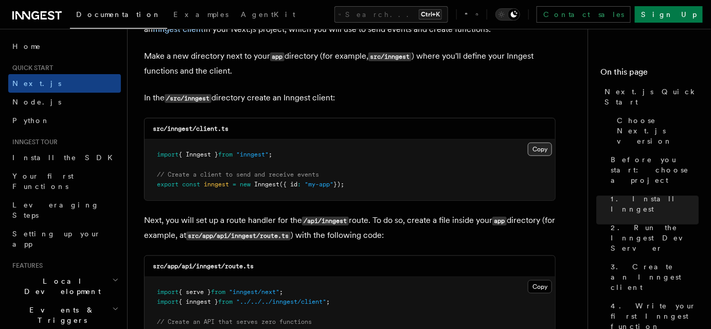
click at [542, 150] on button "Copy Copied" at bounding box center [540, 149] width 24 height 13
click at [295, 130] on div "src/inngest/client.ts" at bounding box center [350, 128] width 411 height 21
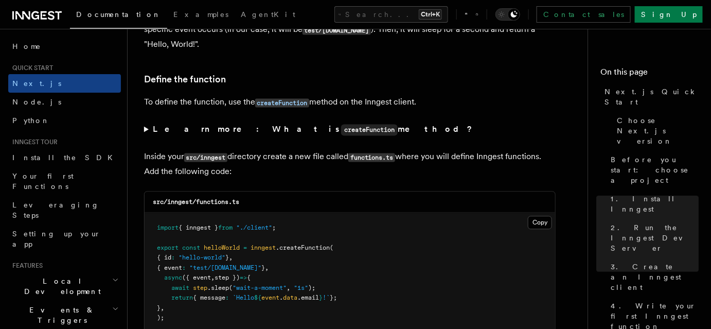
scroll to position [2012, 0]
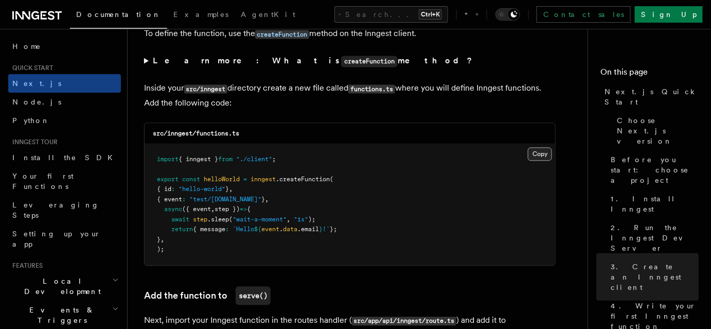
click at [539, 152] on button "Copy Copied" at bounding box center [540, 153] width 24 height 13
click at [279, 203] on pre "import { inngest } from "./client" ; export const helloWorld = inngest .createF…" at bounding box center [350, 204] width 411 height 121
click at [242, 205] on pre "import { inngest } from "./client" ; export const helloWorld = inngest .createF…" at bounding box center [350, 204] width 411 height 121
click at [279, 233] on span "event" at bounding box center [270, 228] width 18 height 7
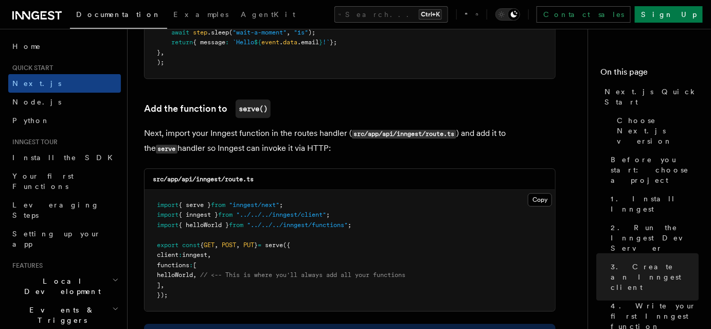
click at [193, 271] on span "helloWorld" at bounding box center [175, 274] width 36 height 7
drag, startPoint x: 207, startPoint y: 270, endPoint x: 335, endPoint y: 277, distance: 127.8
click at [212, 271] on span "helloWorld , // <-- This is where you'll always add all your functions" at bounding box center [281, 274] width 249 height 7
click at [335, 277] on span "// <-- This is where you'll always add all your functions" at bounding box center [302, 274] width 205 height 7
click at [337, 277] on span "// <-- This is where you'll always add all your functions" at bounding box center [302, 274] width 205 height 7
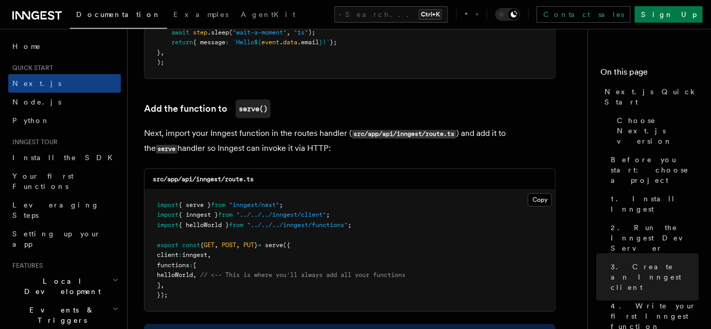
click at [406, 277] on span "// <-- This is where you'll always add all your functions" at bounding box center [302, 274] width 205 height 7
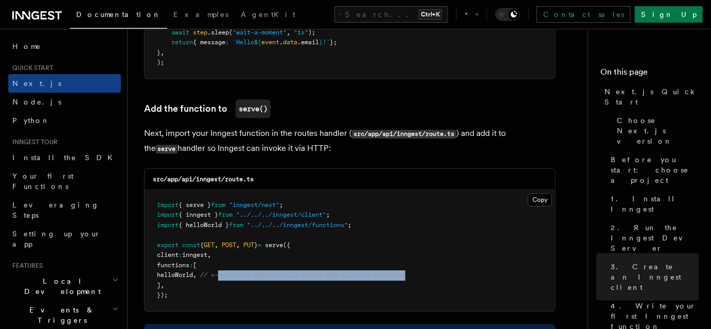
drag, startPoint x: 425, startPoint y: 278, endPoint x: 236, endPoint y: 278, distance: 189.4
click at [236, 278] on span "// <-- This is where you'll always add all your functions" at bounding box center [302, 274] width 205 height 7
click at [354, 278] on pre "import { serve } from "inngest/next" ; import { inngest } from "../../../innges…" at bounding box center [350, 250] width 411 height 121
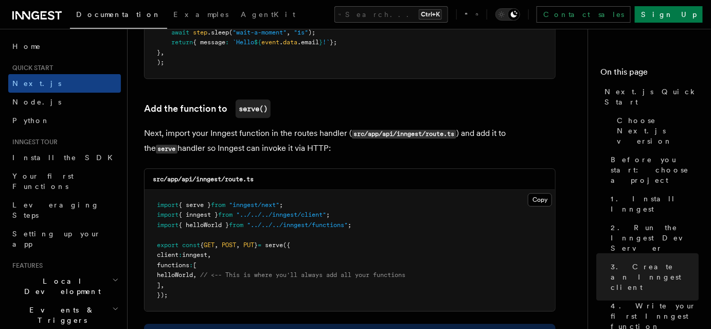
drag, startPoint x: 306, startPoint y: 143, endPoint x: 261, endPoint y: 124, distance: 48.2
click at [296, 149] on p "Next, import your Inngest function in the routes handler ( src/app/api/inngest/…" at bounding box center [350, 141] width 412 height 30
click at [306, 154] on p "Next, import your Inngest function in the routes handler ( src/app/api/inngest/…" at bounding box center [350, 141] width 412 height 30
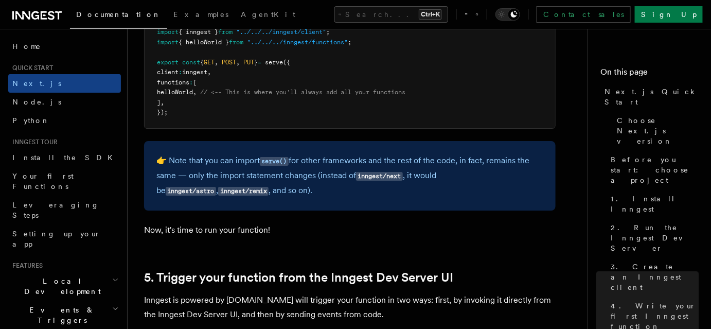
scroll to position [2386, 0]
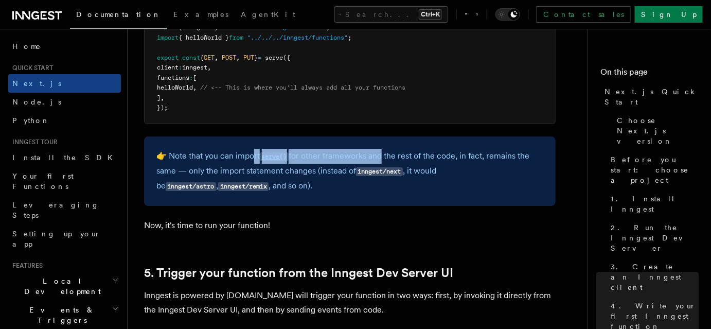
drag, startPoint x: 292, startPoint y: 152, endPoint x: 387, endPoint y: 152, distance: 94.2
click at [387, 152] on p "👉 Note that you can import serve() for other frameworks and the rest of the cod…" at bounding box center [349, 171] width 387 height 45
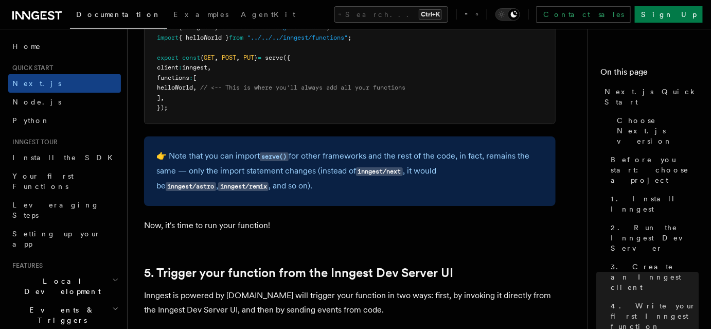
click at [407, 231] on p "Now, it's time to run your function!" at bounding box center [350, 225] width 412 height 14
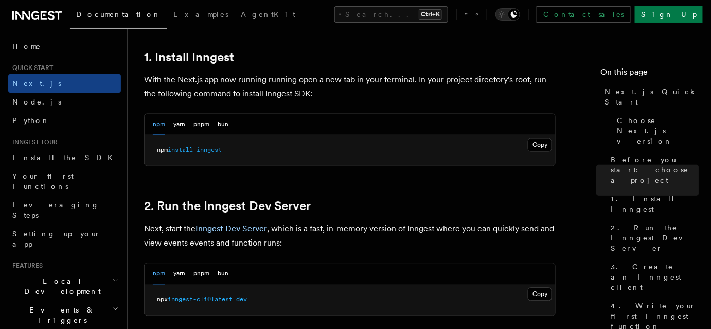
scroll to position [561, 0]
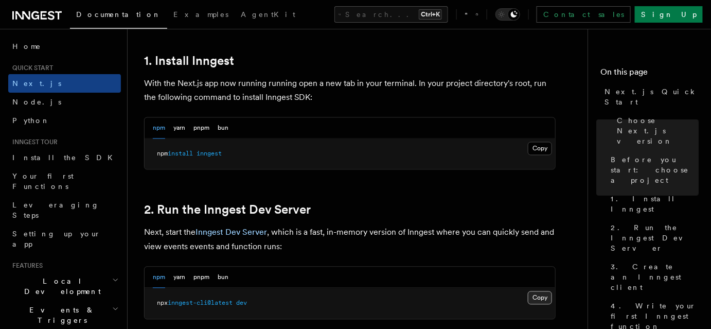
click at [548, 302] on button "Copy Copied" at bounding box center [540, 297] width 24 height 13
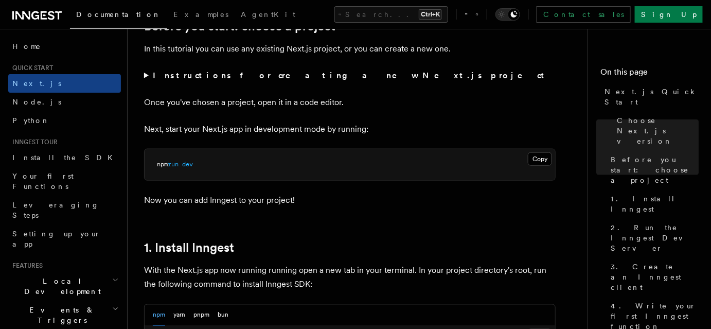
scroll to position [187, 0]
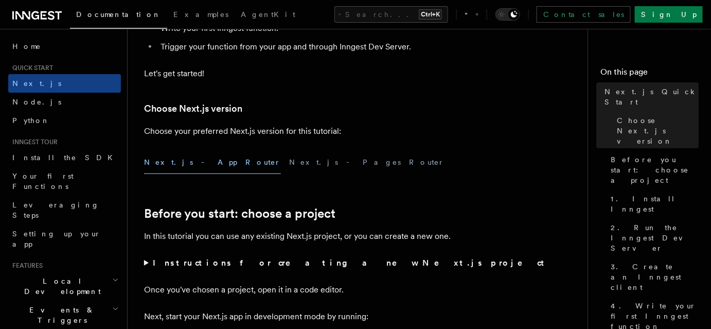
click at [289, 261] on strong "Instructions for creating a new Next.js project" at bounding box center [351, 263] width 396 height 10
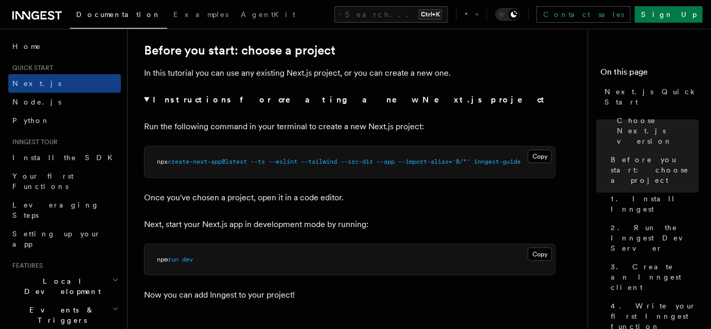
scroll to position [327, 0]
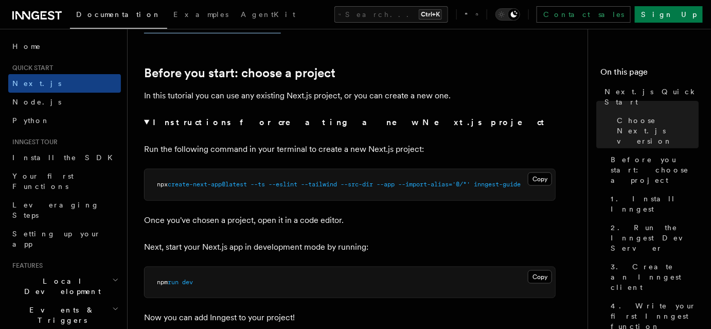
click at [238, 126] on strong "Instructions for creating a new Next.js project" at bounding box center [351, 122] width 396 height 10
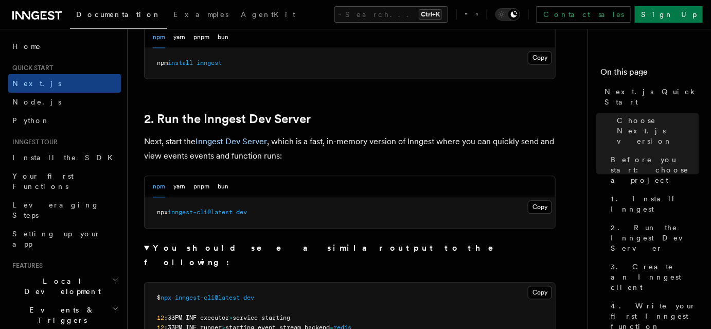
scroll to position [655, 0]
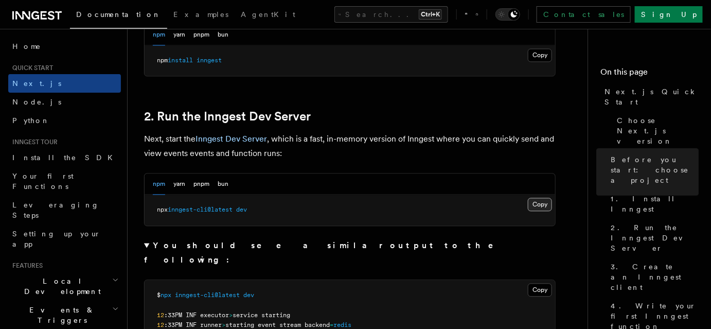
click at [538, 203] on button "Copy Copied" at bounding box center [540, 204] width 24 height 13
click at [538, 199] on button "Copy Copied" at bounding box center [540, 204] width 24 height 13
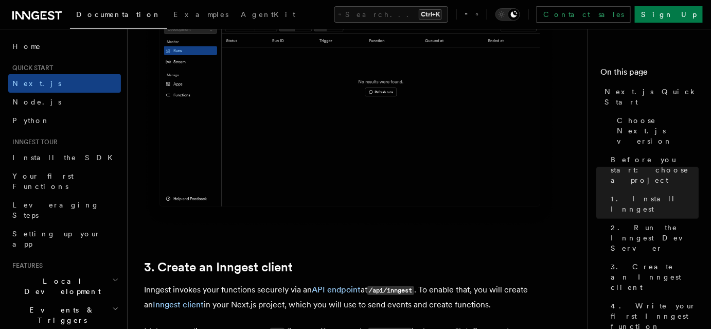
scroll to position [1029, 0]
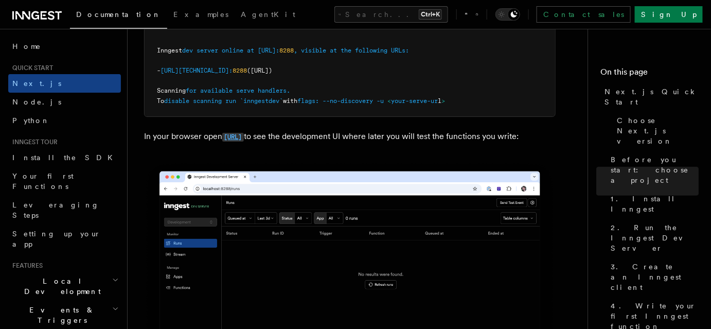
click at [244, 133] on code "[URL]" at bounding box center [233, 137] width 22 height 9
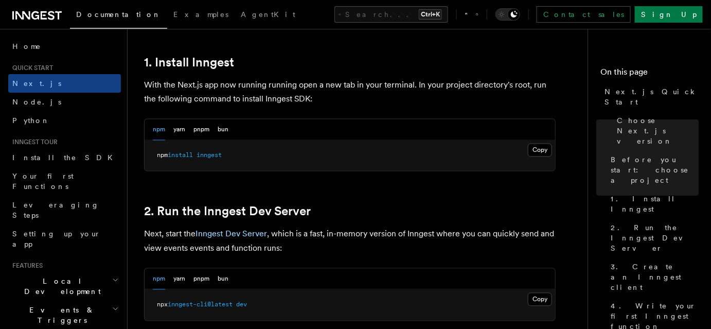
scroll to position [561, 0]
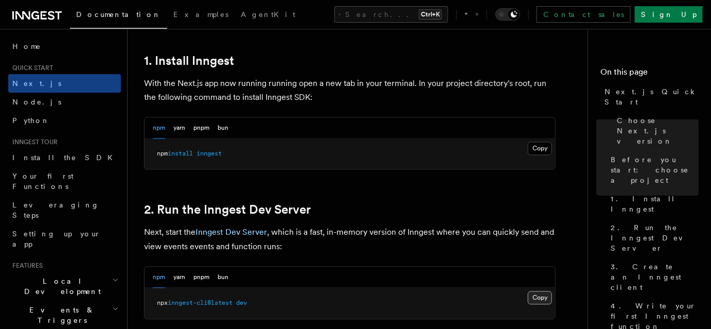
click at [534, 299] on button "Copy Copied" at bounding box center [540, 297] width 24 height 13
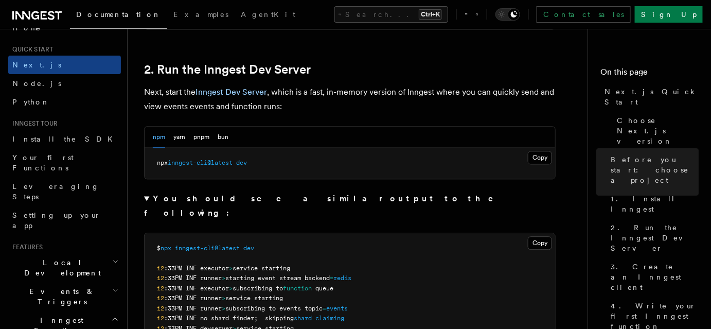
scroll to position [0, 0]
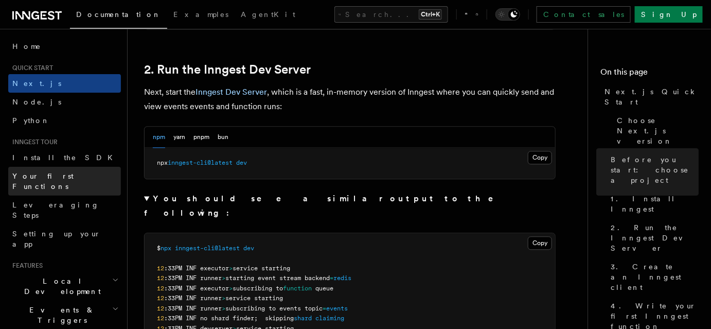
click at [50, 178] on span "Your first Functions" at bounding box center [42, 181] width 61 height 19
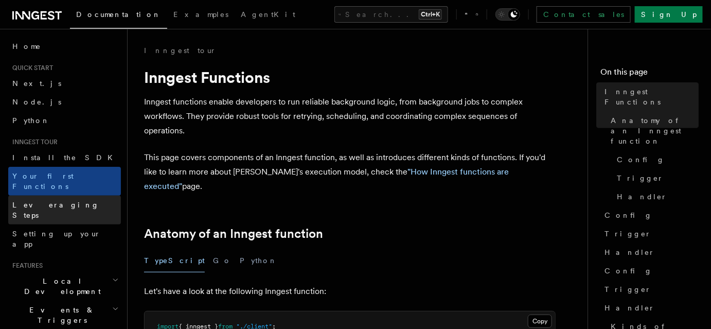
click at [47, 200] on span "Leveraging Steps" at bounding box center [66, 210] width 109 height 21
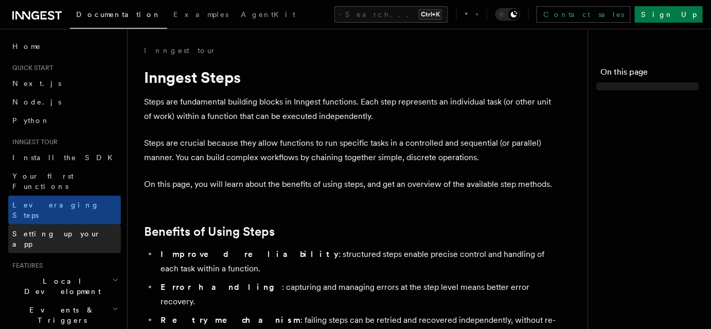
click at [48, 229] on span "Setting up your app" at bounding box center [66, 239] width 109 height 21
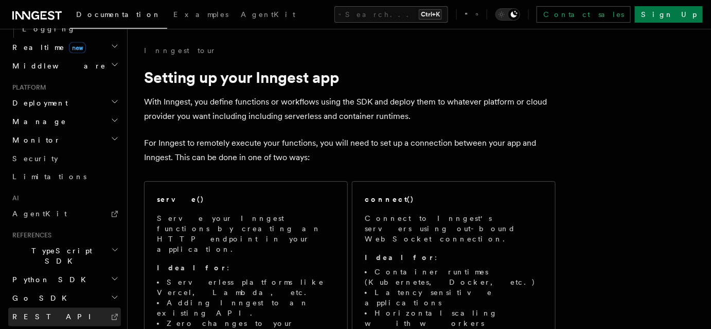
scroll to position [515, 0]
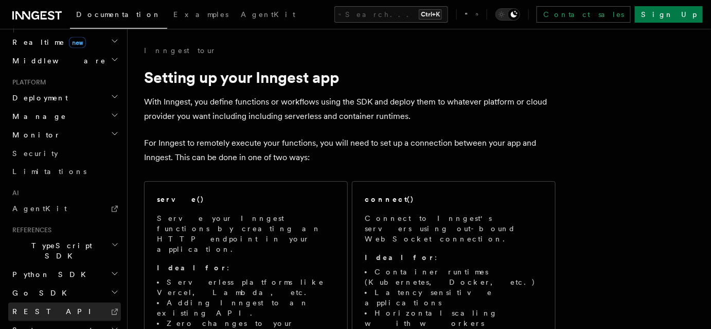
click at [65, 303] on link "REST API" at bounding box center [64, 312] width 113 height 19
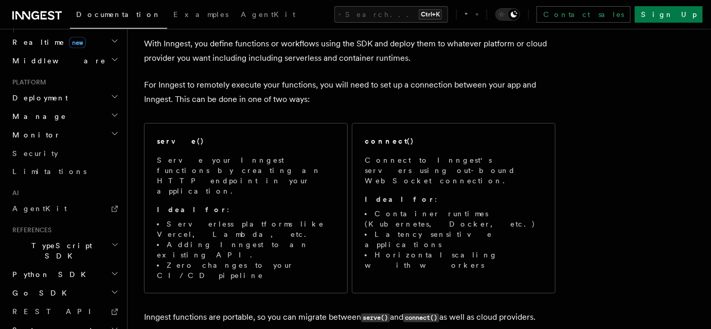
scroll to position [187, 0]
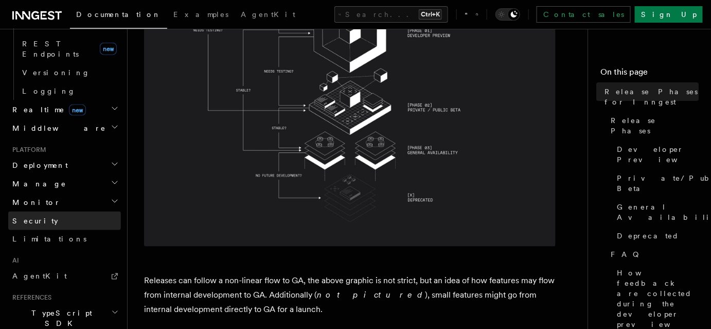
scroll to position [421, 0]
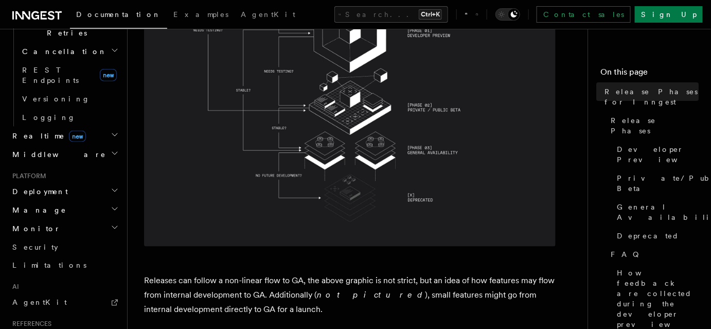
click at [479, 13] on icon at bounding box center [477, 14] width 3 height 2
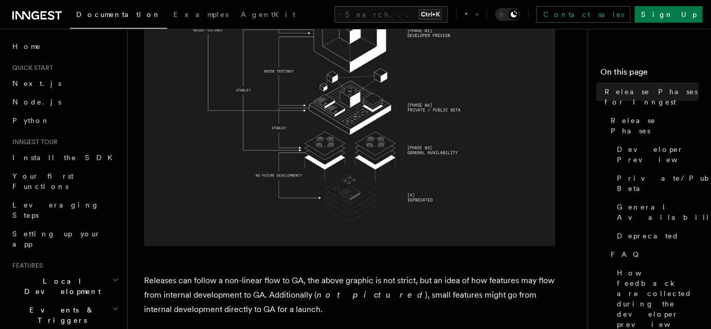
scroll to position [0, 0]
click at [42, 67] on span "Quick start" at bounding box center [30, 68] width 45 height 8
click at [30, 42] on span "Home" at bounding box center [26, 46] width 29 height 10
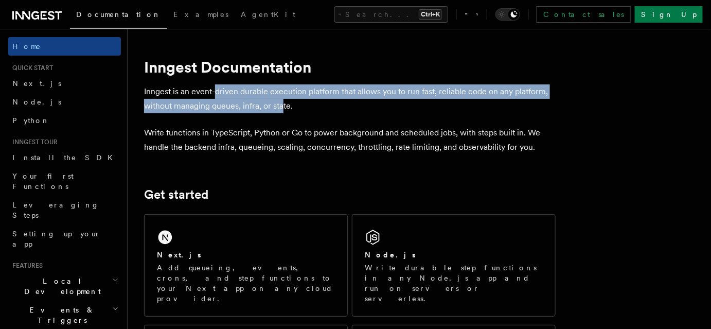
drag, startPoint x: 237, startPoint y: 98, endPoint x: 294, endPoint y: 115, distance: 59.3
click at [289, 110] on p "Inngest is an event-driven durable execution platform that allows you to run fa…" at bounding box center [350, 98] width 412 height 29
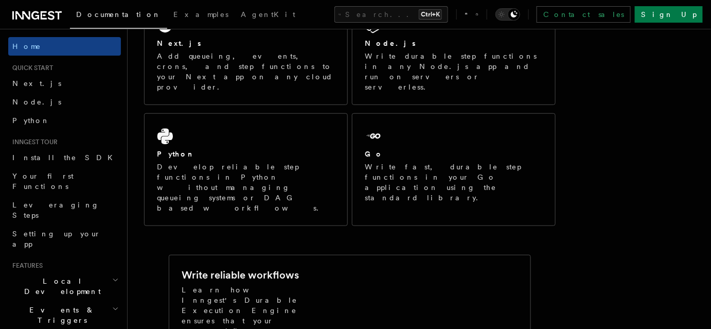
scroll to position [327, 0]
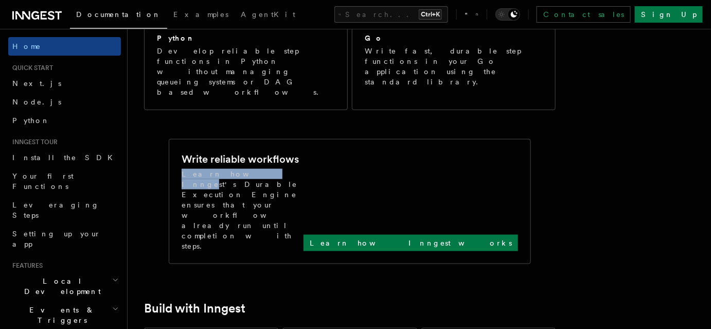
drag, startPoint x: 204, startPoint y: 125, endPoint x: 264, endPoint y: 125, distance: 59.2
click at [264, 139] on div "Write reliable workflows Learn how Inngest's Durable Execution Engine ensures t…" at bounding box center [349, 201] width 361 height 124
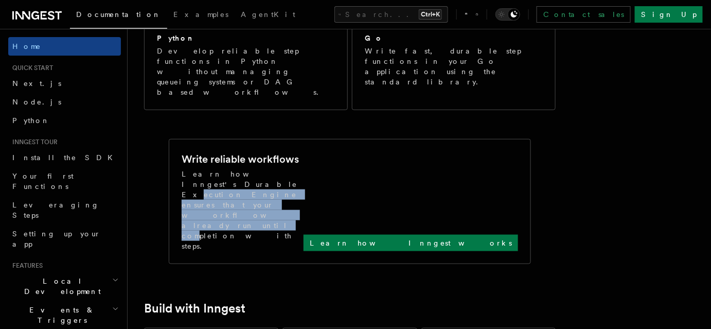
drag, startPoint x: 283, startPoint y: 127, endPoint x: 289, endPoint y: 133, distance: 8.4
click at [287, 169] on p "Learn how Inngest's Durable Execution Engine ensures that your workflow already…" at bounding box center [243, 210] width 122 height 82
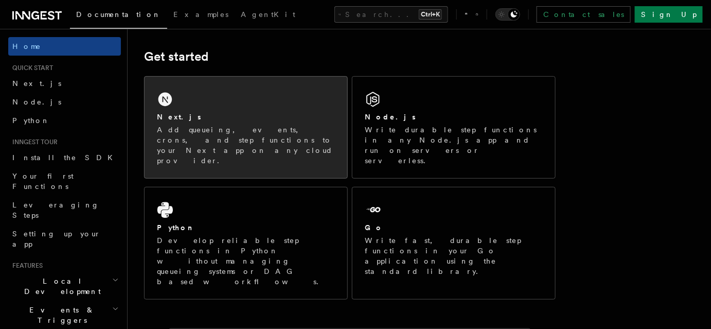
scroll to position [47, 0]
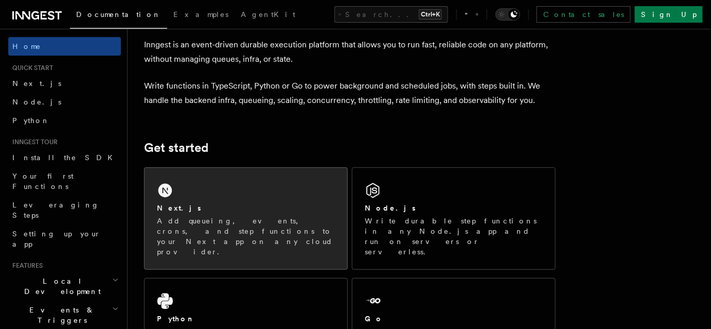
click at [165, 204] on h2 "Next.js" at bounding box center [179, 208] width 44 height 10
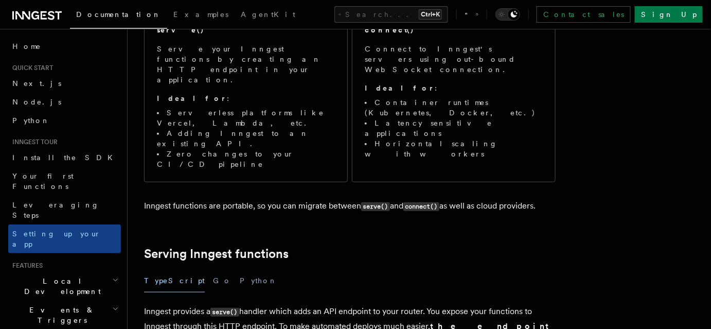
scroll to position [327, 0]
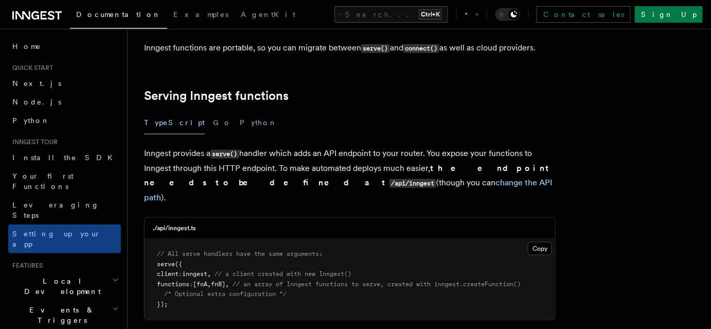
drag, startPoint x: 235, startPoint y: 235, endPoint x: 231, endPoint y: 211, distance: 24.0
click at [232, 239] on pre "// All serve handlers have the same arguments: serve ({ client : inngest , // a…" at bounding box center [350, 279] width 411 height 81
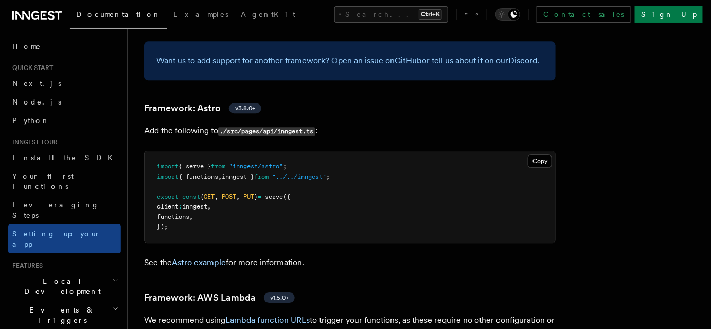
scroll to position [889, 0]
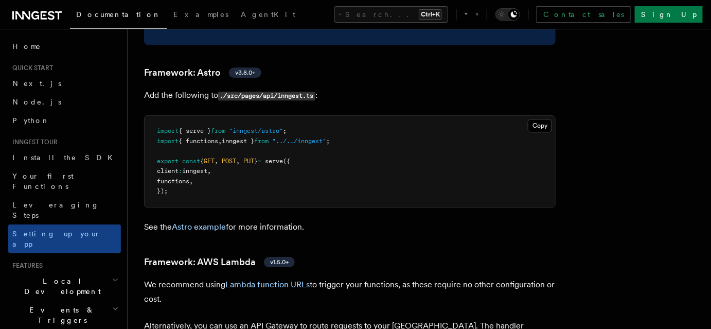
drag, startPoint x: 201, startPoint y: 106, endPoint x: 213, endPoint y: 133, distance: 29.9
click at [208, 121] on pre "import { serve } from "inngest/astro" ; import { functions , inngest } from "..…" at bounding box center [350, 161] width 411 height 91
click at [223, 150] on pre "import { serve } from "inngest/astro" ; import { functions , inngest } from "..…" at bounding box center [350, 161] width 411 height 91
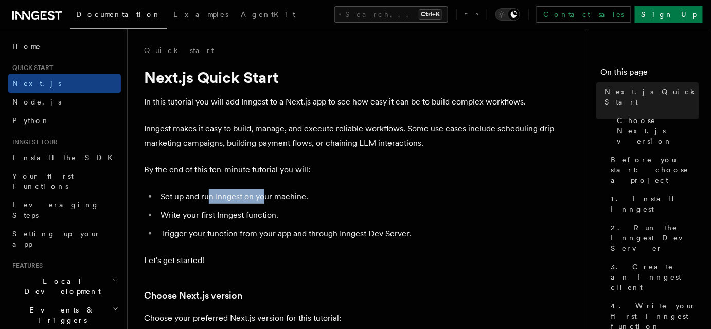
click at [311, 199] on li "Set up and run Inngest on your machine." at bounding box center [356, 196] width 398 height 14
click at [322, 199] on li "Set up and run Inngest on your machine." at bounding box center [356, 196] width 398 height 14
drag, startPoint x: 167, startPoint y: 221, endPoint x: 317, endPoint y: 220, distance: 149.3
click at [297, 220] on li "Write your first Inngest function." at bounding box center [356, 215] width 398 height 14
click at [367, 226] on ul "Set up and run Inngest on your machine. Write your first Inngest function. Trig…" at bounding box center [350, 214] width 412 height 51
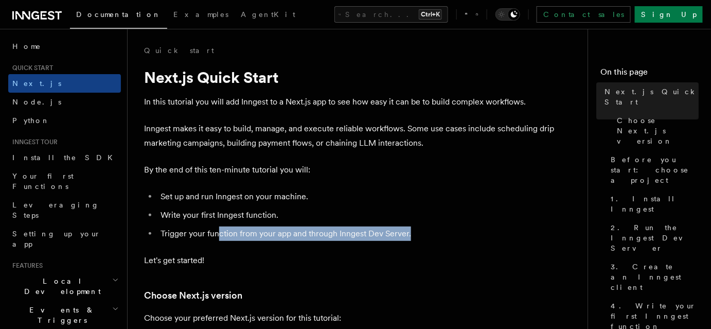
drag, startPoint x: 391, startPoint y: 229, endPoint x: 208, endPoint y: 238, distance: 183.4
click at [203, 239] on li "Trigger your function from your app and through Inngest Dev Server." at bounding box center [356, 233] width 398 height 14
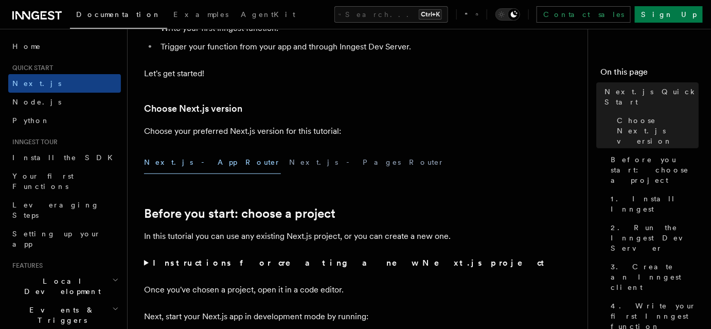
click at [289, 160] on button "Next.js - Pages Router" at bounding box center [366, 162] width 155 height 23
drag, startPoint x: 182, startPoint y: 156, endPoint x: 241, endPoint y: 156, distance: 59.2
click at [192, 156] on button "Next.js - App Router" at bounding box center [212, 162] width 137 height 23
click at [289, 157] on button "Next.js - Pages Router" at bounding box center [366, 162] width 155 height 23
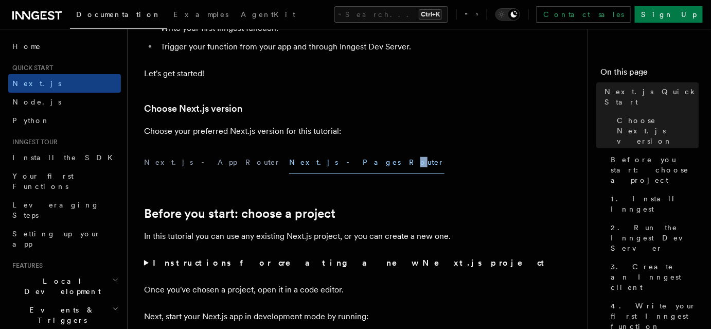
scroll to position [421, 0]
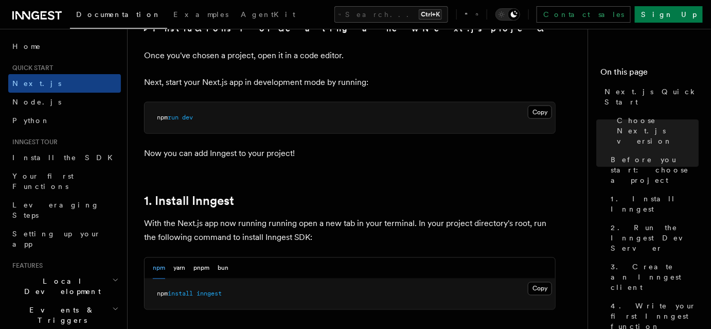
click at [320, 156] on p "Now you can add Inngest to your project!" at bounding box center [350, 153] width 412 height 14
click at [280, 123] on pre "npm run dev" at bounding box center [350, 117] width 411 height 31
drag, startPoint x: 187, startPoint y: 113, endPoint x: 141, endPoint y: 113, distance: 46.3
click at [295, 126] on pre "npm run dev" at bounding box center [350, 117] width 411 height 31
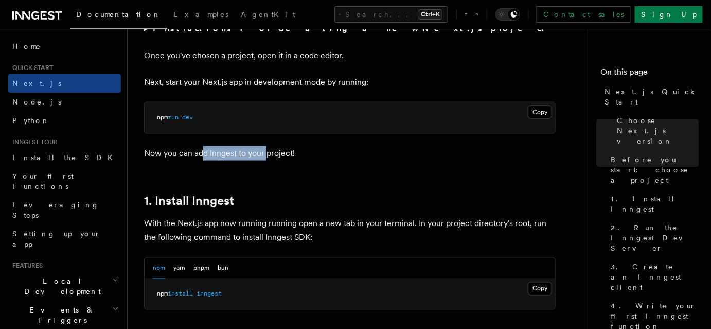
drag, startPoint x: 250, startPoint y: 157, endPoint x: 184, endPoint y: 163, distance: 66.1
drag, startPoint x: 284, startPoint y: 180, endPoint x: 289, endPoint y: 181, distance: 5.4
click at [539, 116] on button "Copy Copied" at bounding box center [540, 112] width 24 height 13
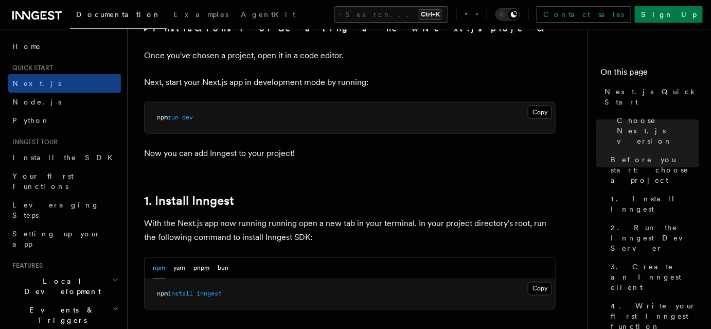
scroll to position [561, 0]
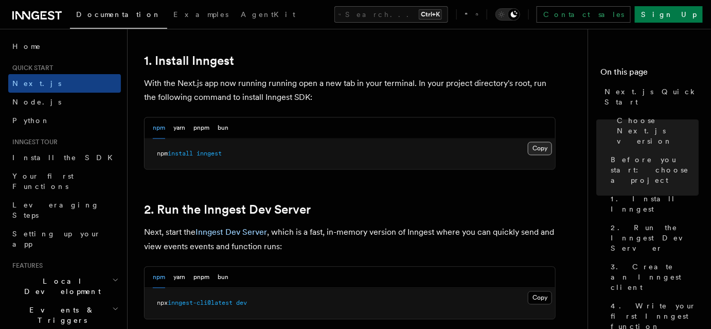
click at [545, 150] on button "Copy Copied" at bounding box center [540, 148] width 24 height 13
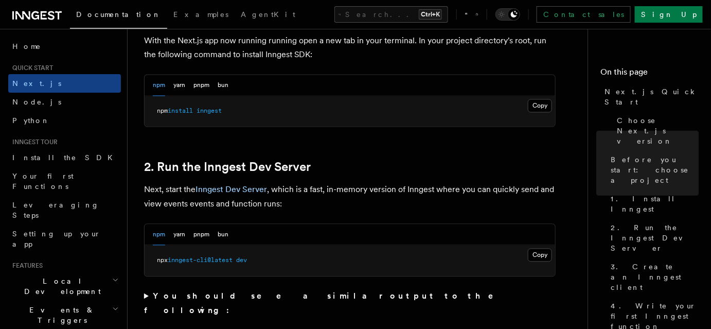
scroll to position [608, 0]
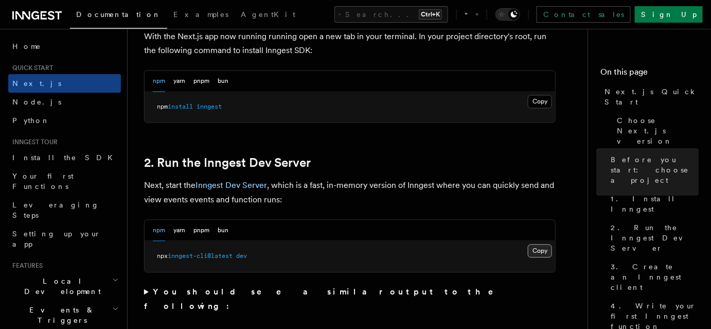
click at [533, 250] on button "Copy Copied" at bounding box center [540, 250] width 24 height 13
drag, startPoint x: 219, startPoint y: 256, endPoint x: 152, endPoint y: 256, distance: 66.9
click at [152, 256] on pre "npx inngest-cli@latest dev" at bounding box center [350, 256] width 411 height 31
click at [534, 247] on button "Copy Copied" at bounding box center [540, 250] width 24 height 13
click at [323, 269] on pre "npx inngest-cli@latest dev" at bounding box center [350, 256] width 411 height 31
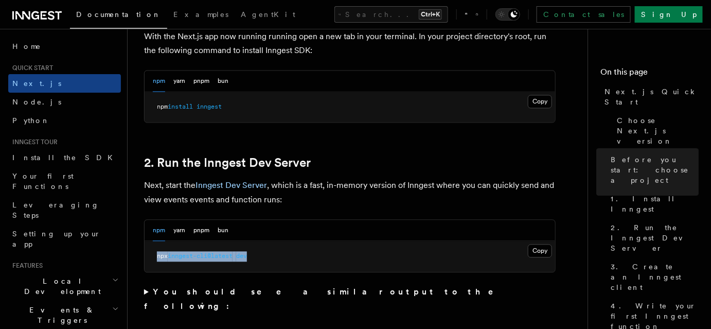
click at [308, 265] on pre "npx inngest-cli@latest dev" at bounding box center [350, 256] width 411 height 31
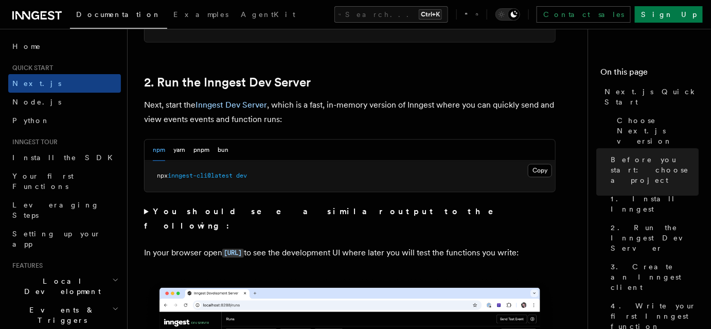
scroll to position [702, 0]
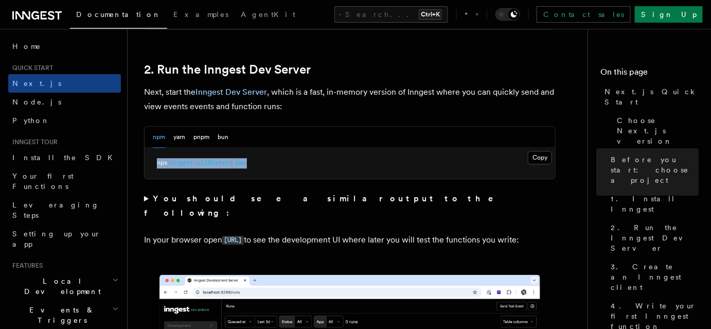
drag, startPoint x: 155, startPoint y: 164, endPoint x: 290, endPoint y: 164, distance: 134.8
click at [290, 164] on pre "npx inngest-cli@latest dev" at bounding box center [350, 163] width 411 height 31
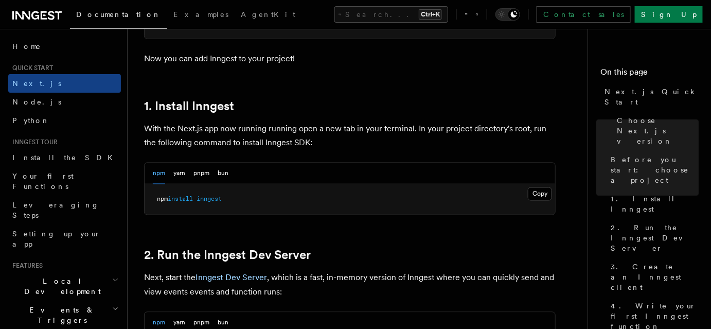
scroll to position [515, 0]
click at [540, 190] on button "Copy Copied" at bounding box center [540, 194] width 24 height 13
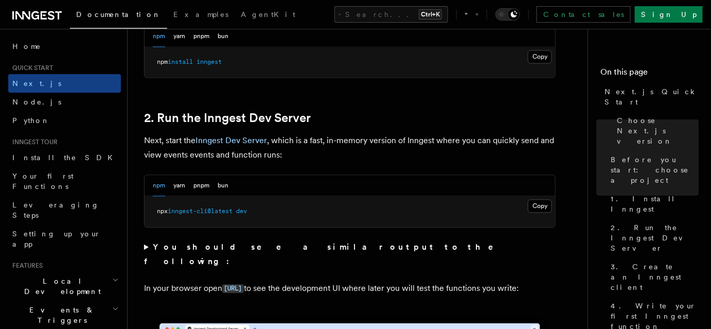
scroll to position [655, 0]
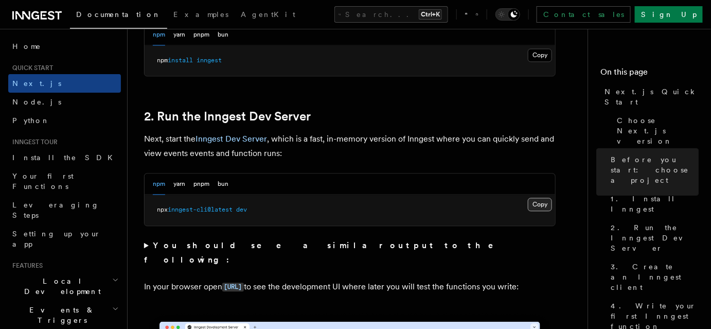
click at [540, 202] on button "Copy Copied" at bounding box center [540, 204] width 24 height 13
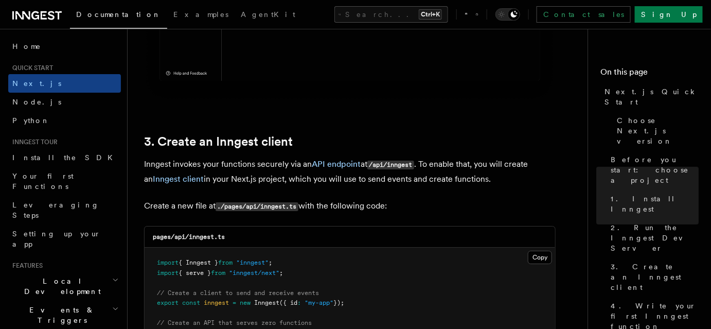
scroll to position [1263, 0]
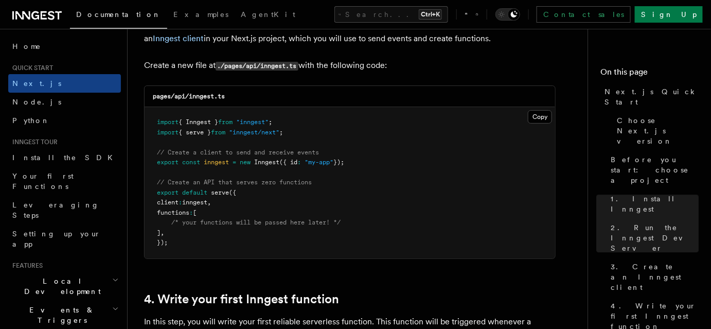
click at [362, 138] on pre "import { Inngest } from "inngest" ; import { serve } from "inngest/next" ; // C…" at bounding box center [350, 182] width 411 height 151
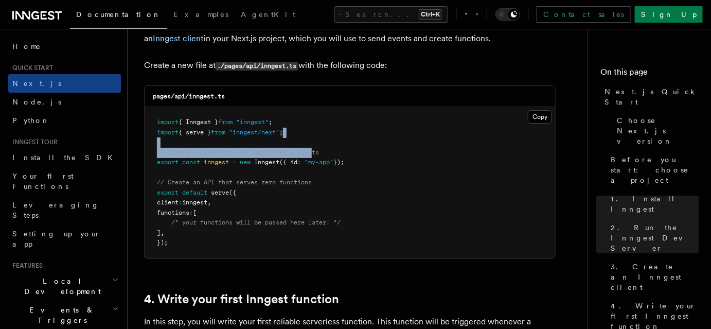
click at [318, 159] on pre "import { Inngest } from "inngest" ; import { serve } from "inngest/next" ; // C…" at bounding box center [350, 182] width 411 height 151
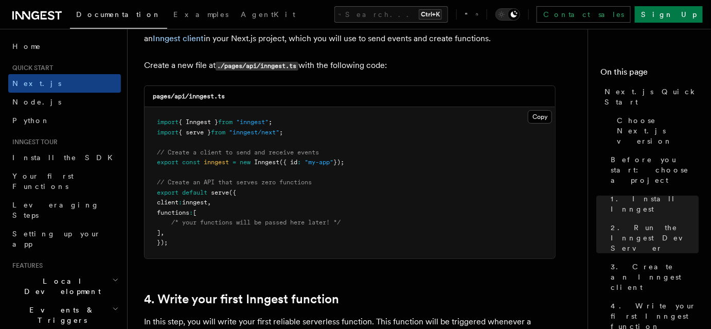
click at [337, 193] on pre "import { Inngest } from "inngest" ; import { serve } from "inngest/next" ; // C…" at bounding box center [350, 182] width 411 height 151
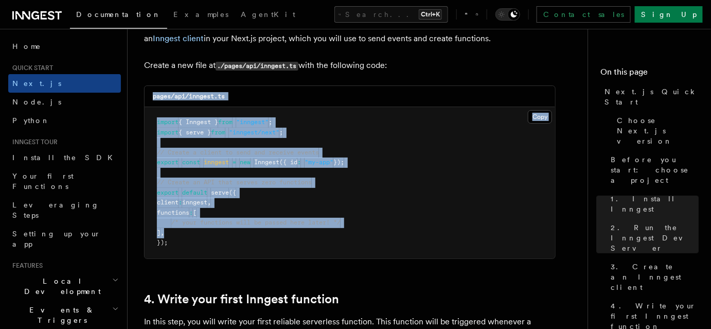
drag, startPoint x: 223, startPoint y: 232, endPoint x: 158, endPoint y: 108, distance: 139.8
click at [153, 104] on div "pages/api/inngest.ts Copy Copied import { Inngest } from "inngest" ; import { s…" at bounding box center [350, 171] width 412 height 173
click at [269, 202] on pre "import { Inngest } from "inngest" ; import { serve } from "inngest/next" ; // C…" at bounding box center [350, 182] width 411 height 151
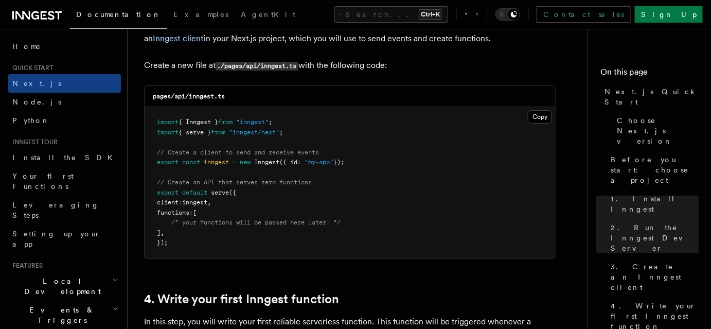
click at [313, 220] on span "/* your functions will be passed here later! */" at bounding box center [255, 222] width 169 height 7
drag, startPoint x: 392, startPoint y: 180, endPoint x: 306, endPoint y: 135, distance: 96.5
click at [392, 179] on pre "import { Inngest } from "inngest" ; import { serve } from "inngest/next" ; // C…" at bounding box center [350, 182] width 411 height 151
click at [306, 135] on pre "import { Inngest } from "inngest" ; import { serve } from "inngest/next" ; // C…" at bounding box center [350, 182] width 411 height 151
click at [281, 115] on pre "import { Inngest } from "inngest" ; import { serve } from "inngest/next" ; // C…" at bounding box center [350, 182] width 411 height 151
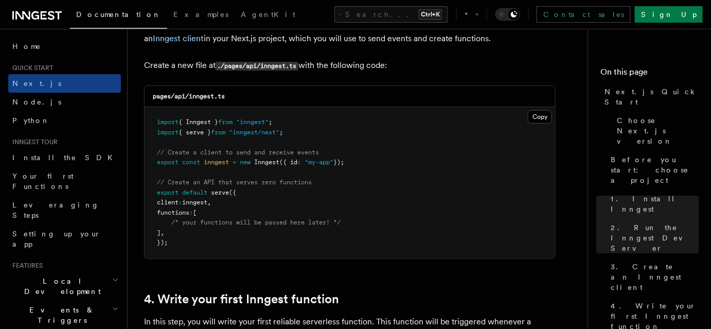
drag, startPoint x: 279, startPoint y: 113, endPoint x: 458, endPoint y: 107, distance: 179.2
click at [280, 113] on pre "import { Inngest } from "inngest" ; import { serve } from "inngest/next" ; // C…" at bounding box center [350, 182] width 411 height 151
click at [410, 131] on pre "import { Inngest } from "inngest" ; import { serve } from "inngest/next" ; // C…" at bounding box center [350, 182] width 411 height 151
drag, startPoint x: 285, startPoint y: 139, endPoint x: 311, endPoint y: 200, distance: 66.0
click at [306, 196] on pre "import { Inngest } from "inngest" ; import { serve } from "inngest/next" ; // C…" at bounding box center [350, 182] width 411 height 151
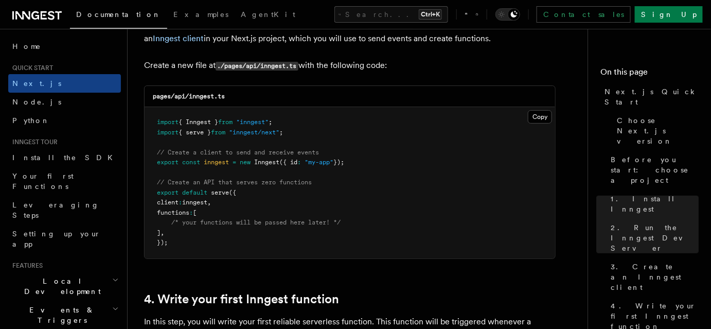
click at [311, 200] on pre "import { Inngest } from "inngest" ; import { serve } from "inngest/next" ; // C…" at bounding box center [350, 182] width 411 height 151
drag, startPoint x: 316, startPoint y: 233, endPoint x: 315, endPoint y: 248, distance: 15.4
click at [317, 233] on pre "import { Inngest } from "inngest" ; import { serve } from "inngest/next" ; // C…" at bounding box center [350, 182] width 411 height 151
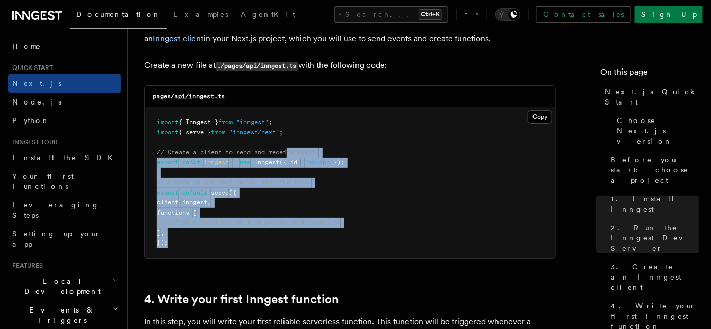
drag, startPoint x: 315, startPoint y: 248, endPoint x: 272, endPoint y: 113, distance: 141.8
click at [273, 118] on pre "import { Inngest } from "inngest" ; import { serve } from "inngest/next" ; // C…" at bounding box center [350, 182] width 411 height 151
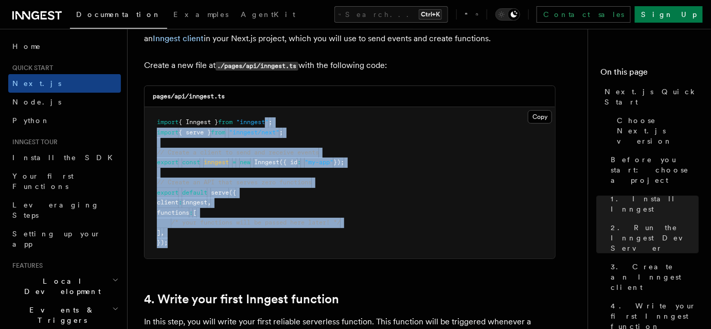
click at [362, 197] on pre "import { Inngest } from "inngest" ; import { serve } from "inngest/next" ; // C…" at bounding box center [350, 182] width 411 height 151
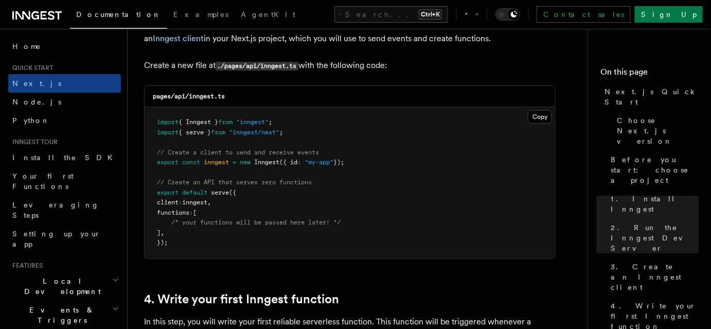
click at [361, 186] on pre "import { Inngest } from "inngest" ; import { serve } from "inngest/next" ; // C…" at bounding box center [350, 182] width 411 height 151
click at [279, 131] on span ""inngest/next"" at bounding box center [254, 132] width 50 height 7
click at [320, 166] on pre "import { Inngest } from "inngest" ; import { serve } from "inngest/next" ; // C…" at bounding box center [350, 182] width 411 height 151
click at [194, 89] on div "pages/api/inngest.ts" at bounding box center [350, 96] width 411 height 21
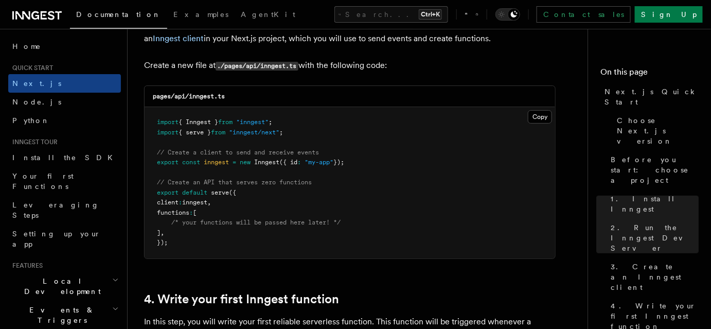
click at [199, 94] on code "pages/api/inngest.ts" at bounding box center [189, 96] width 72 height 7
click at [200, 94] on code "pages/api/inngest.ts" at bounding box center [189, 96] width 72 height 7
copy code "inngest"
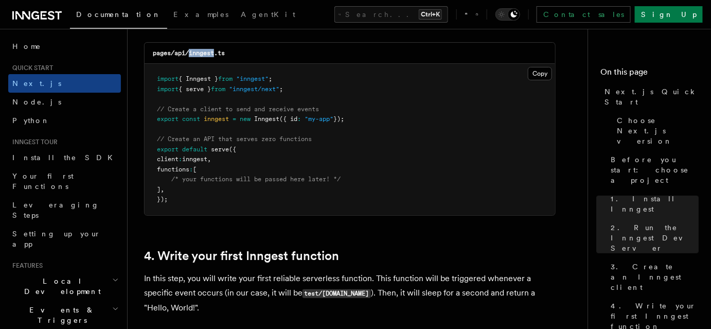
scroll to position [1310, 0]
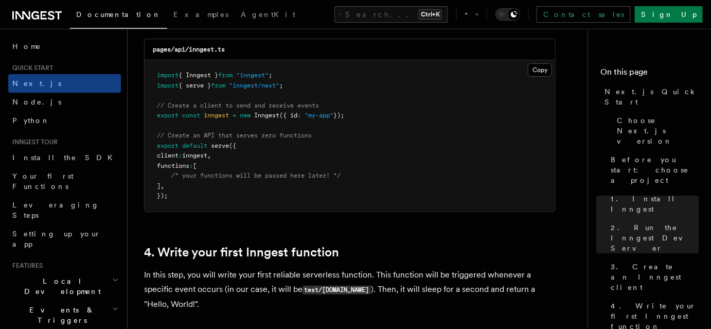
click at [279, 87] on span ""inngest/next"" at bounding box center [254, 85] width 50 height 7
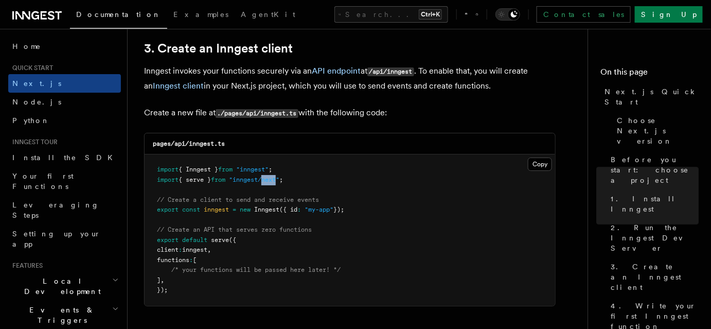
scroll to position [1216, 0]
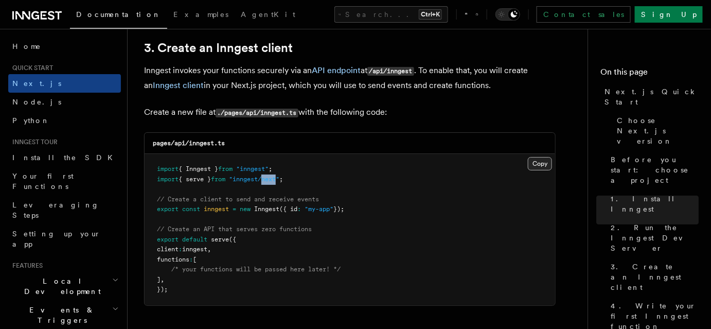
click at [531, 162] on button "Copy Copied" at bounding box center [540, 163] width 24 height 13
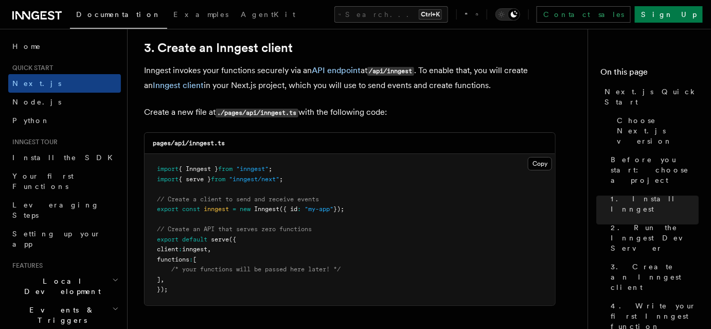
click at [329, 232] on pre "import { Inngest } from "inngest" ; import { serve } from "inngest/next" ; // C…" at bounding box center [350, 229] width 411 height 151
click at [324, 206] on span ""my-app"" at bounding box center [319, 208] width 29 height 7
click at [340, 240] on pre "import { Inngest } from "inngest" ; import { serve } from "inngest/next" ; // C…" at bounding box center [350, 229] width 411 height 151
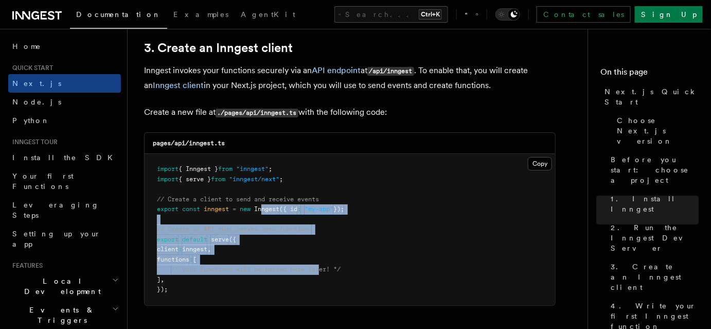
click at [260, 207] on pre "import { Inngest } from "inngest" ; import { serve } from "inngest/next" ; // C…" at bounding box center [350, 229] width 411 height 151
click at [380, 253] on pre "import { Inngest } from "inngest" ; import { serve } from "inngest/next" ; // C…" at bounding box center [350, 229] width 411 height 151
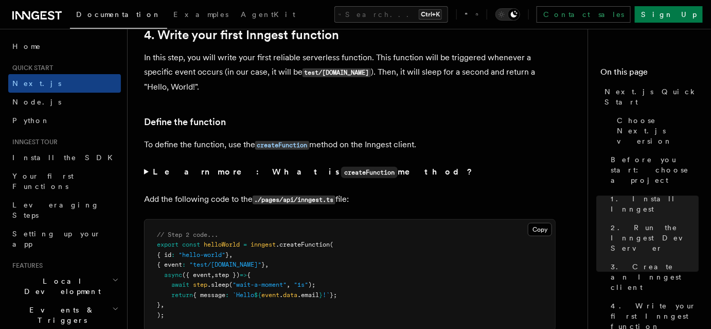
scroll to position [1544, 0]
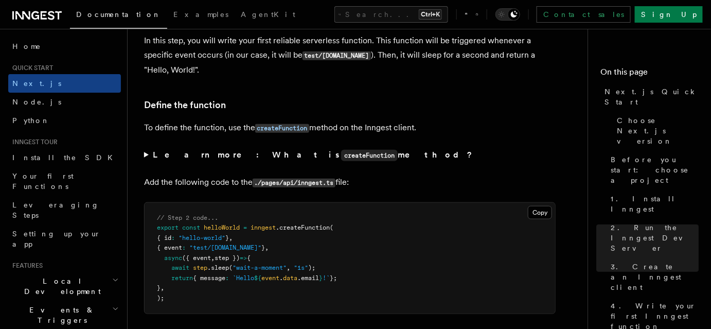
click at [147, 156] on summary "Learn more: What is createFunction method?" at bounding box center [350, 155] width 412 height 15
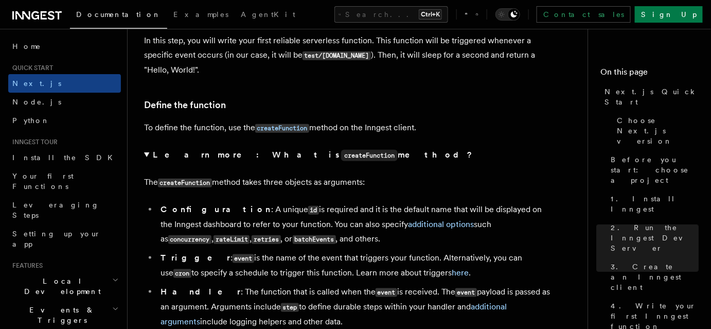
click at [147, 156] on summary "Learn more: What is createFunction method?" at bounding box center [350, 155] width 412 height 15
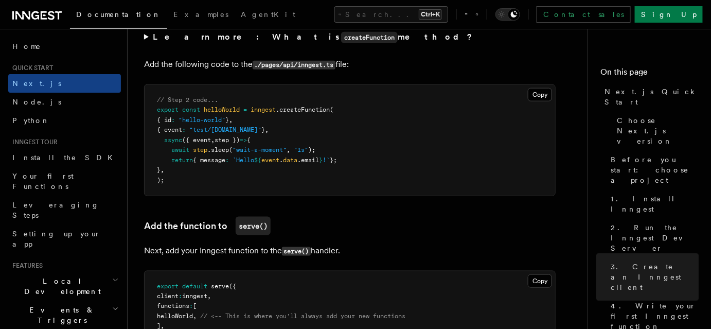
scroll to position [1637, 0]
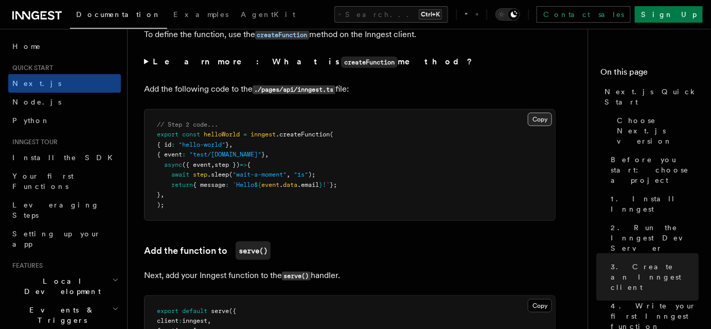
click at [535, 117] on button "Copy Copied" at bounding box center [540, 119] width 24 height 13
click at [274, 137] on span "inngest" at bounding box center [263, 134] width 25 height 7
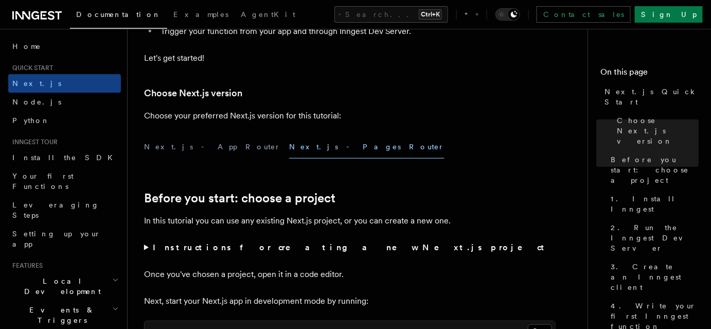
scroll to position [187, 0]
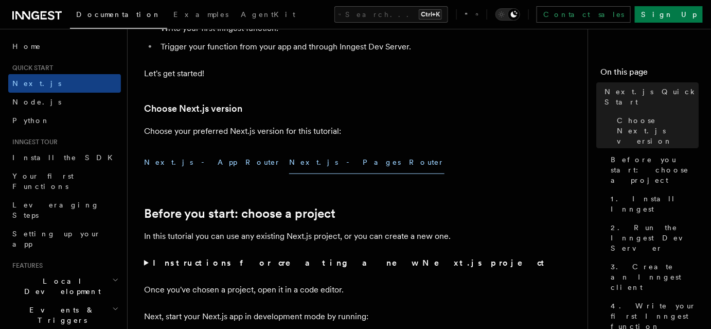
click at [201, 164] on button "Next.js - App Router" at bounding box center [212, 162] width 137 height 23
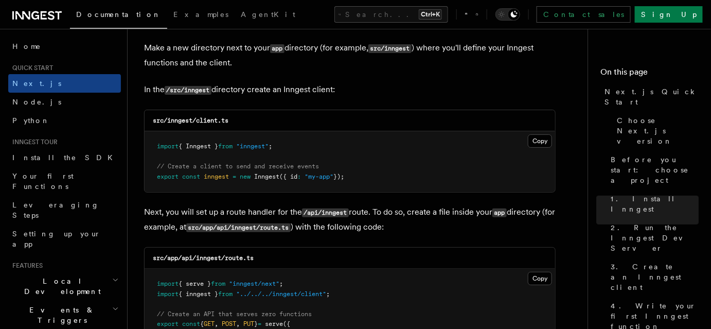
scroll to position [1310, 0]
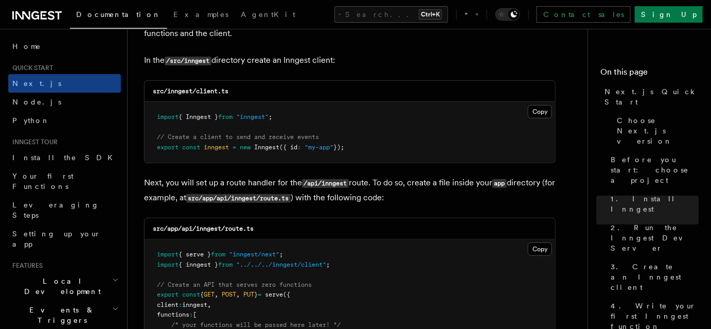
drag, startPoint x: 362, startPoint y: 146, endPoint x: 151, endPoint y: 114, distance: 213.5
click at [151, 114] on pre "import { Inngest } from "inngest" ; // Create a client to send and receive even…" at bounding box center [350, 132] width 411 height 61
click at [345, 138] on pre "import { Inngest } from "inngest" ; // Create a client to send and receive even…" at bounding box center [350, 132] width 411 height 61
drag, startPoint x: 369, startPoint y: 148, endPoint x: 251, endPoint y: 130, distance: 119.2
click at [155, 115] on pre "import { Inngest } from "inngest" ; // Create a client to send and receive even…" at bounding box center [350, 132] width 411 height 61
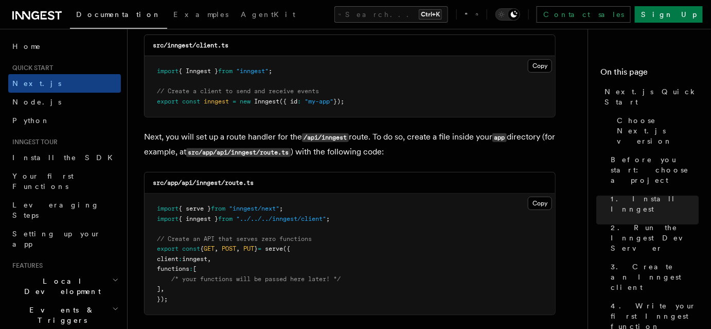
scroll to position [1357, 0]
click at [390, 212] on pre "import { serve } from "inngest/next" ; import { inngest } from "../../../innges…" at bounding box center [350, 252] width 411 height 121
click at [537, 203] on button "Copy Copied" at bounding box center [540, 202] width 24 height 13
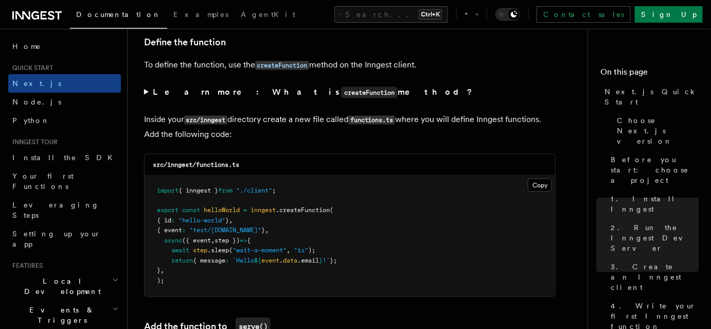
scroll to position [1778, 0]
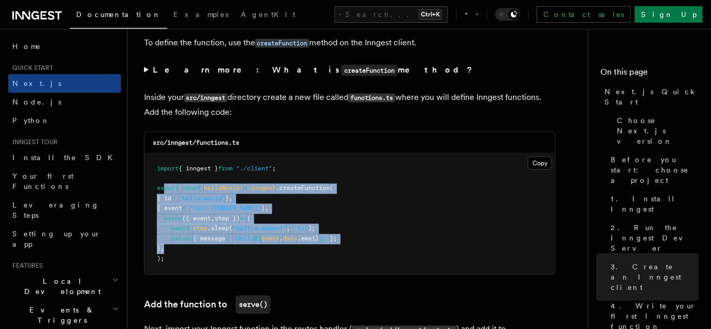
drag, startPoint x: 198, startPoint y: 249, endPoint x: 169, endPoint y: 190, distance: 65.8
click at [163, 188] on pre "import { inngest } from "./client" ; export const helloWorld = inngest .createF…" at bounding box center [350, 213] width 411 height 121
click at [233, 231] on span "(" at bounding box center [231, 228] width 4 height 7
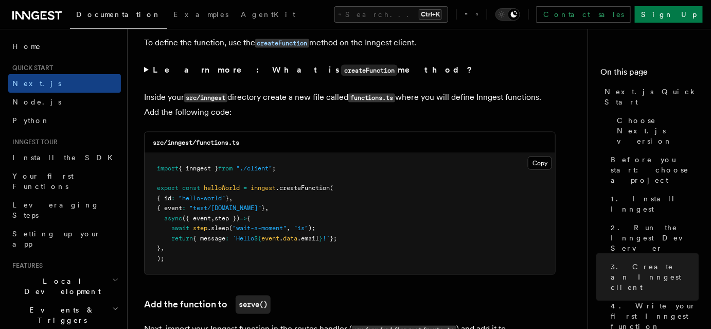
click at [215, 176] on pre "import { inngest } from "./client" ; export const helloWorld = inngest .createF…" at bounding box center [350, 213] width 411 height 121
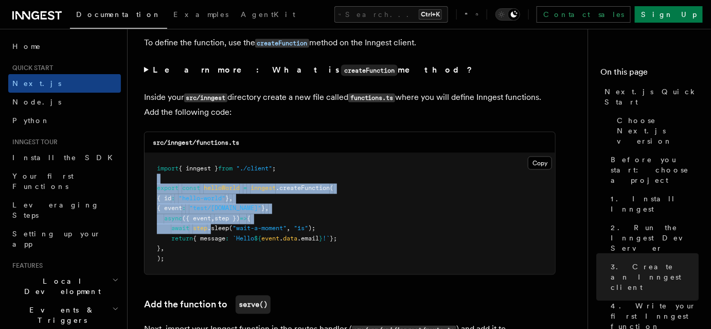
click at [219, 230] on pre "import { inngest } from "./client" ; export const helloWorld = inngest .createF…" at bounding box center [350, 213] width 411 height 121
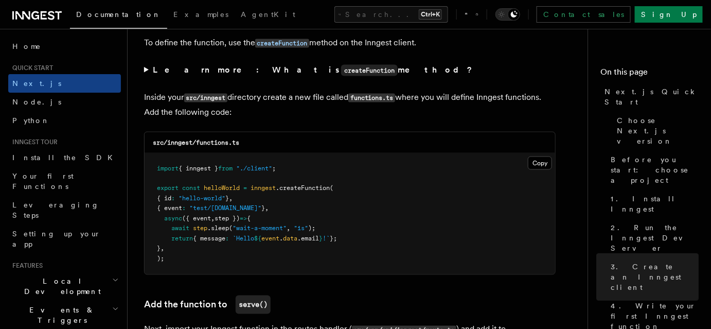
click at [222, 235] on span "{ message" at bounding box center [209, 238] width 32 height 7
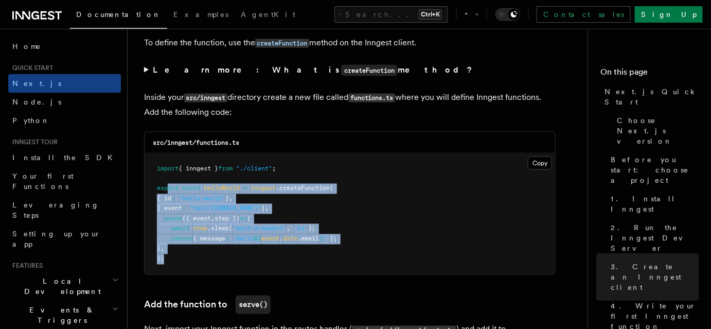
drag, startPoint x: 177, startPoint y: 218, endPoint x: 185, endPoint y: 205, distance: 15.3
click at [169, 190] on pre "import { inngest } from "./client" ; export const helloWorld = inngest .createF…" at bounding box center [350, 213] width 411 height 121
drag, startPoint x: 266, startPoint y: 250, endPoint x: 269, endPoint y: 245, distance: 5.9
click at [266, 249] on pre "import { inngest } from "./client" ; export const helloWorld = inngest .createF…" at bounding box center [350, 213] width 411 height 121
click at [270, 252] on pre "import { inngest } from "./client" ; export const helloWorld = inngest .createF…" at bounding box center [350, 213] width 411 height 121
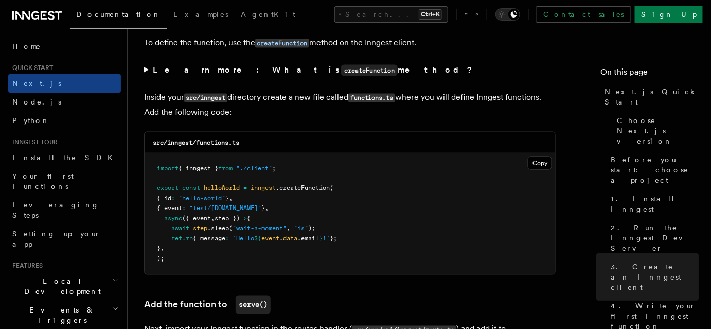
click at [441, 238] on pre "import { inngest } from "./client" ; export const helloWorld = inngest .createF…" at bounding box center [350, 213] width 411 height 121
click at [482, 238] on pre "import { inngest } from "./client" ; export const helloWorld = inngest .createF…" at bounding box center [350, 213] width 411 height 121
click at [542, 160] on button "Copy Copied" at bounding box center [540, 162] width 24 height 13
drag, startPoint x: 364, startPoint y: 197, endPoint x: 369, endPoint y: 190, distance: 7.7
click at [364, 197] on pre "import { inngest } from "./client" ; export const helloWorld = inngest .createF…" at bounding box center [350, 213] width 411 height 121
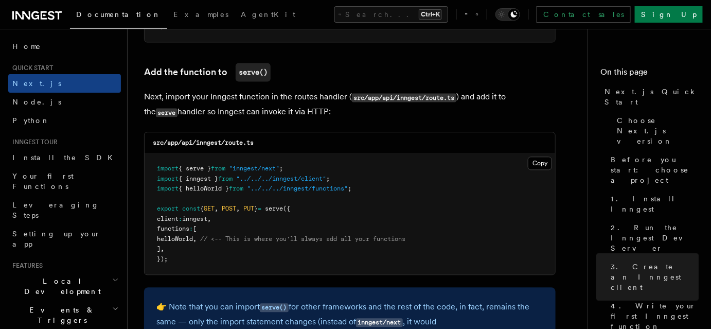
scroll to position [2012, 0]
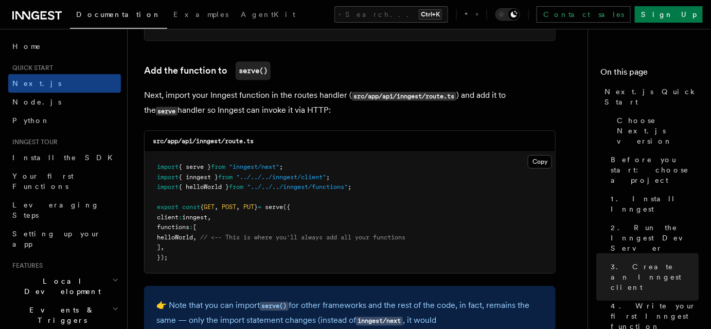
click at [190, 233] on pre "import { serve } from "inngest/next" ; import { inngest } from "../../../innges…" at bounding box center [350, 212] width 411 height 121
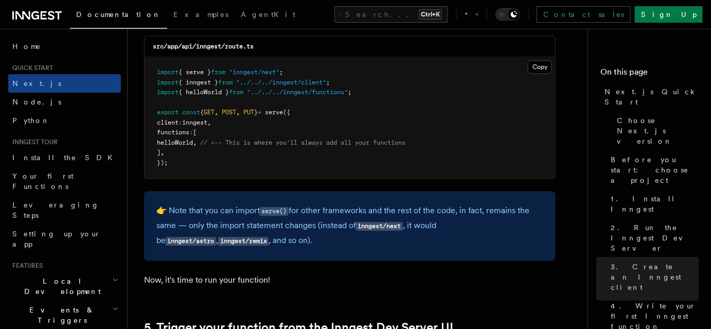
scroll to position [2152, 0]
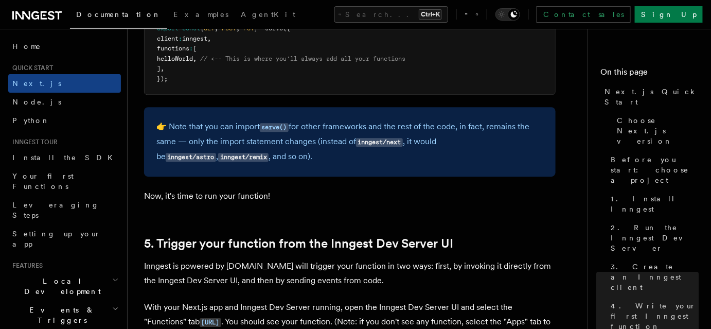
scroll to position [2199, 0]
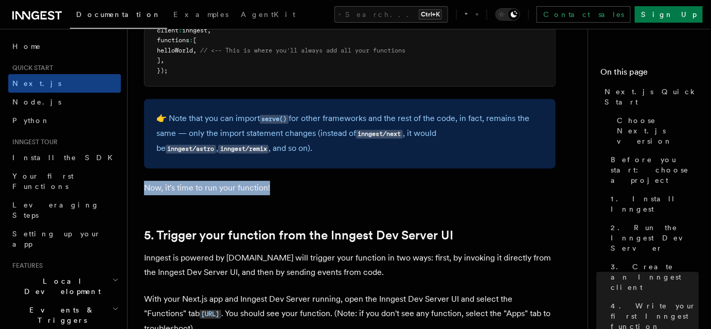
drag, startPoint x: 266, startPoint y: 185, endPoint x: 143, endPoint y: 185, distance: 123.0
click at [270, 195] on p "Now, it's time to run your function!" at bounding box center [350, 188] width 412 height 14
drag, startPoint x: 247, startPoint y: 188, endPoint x: 317, endPoint y: 188, distance: 70.0
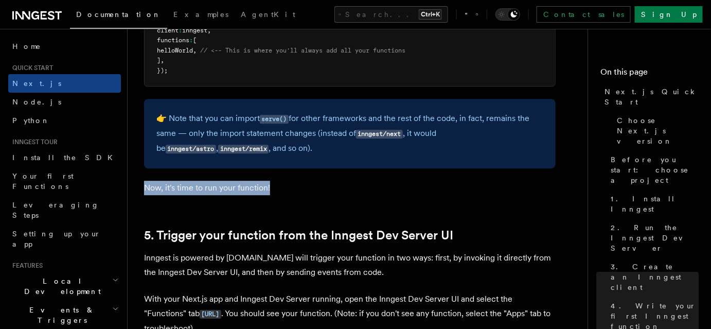
click at [317, 188] on p "Now, it's time to run your function!" at bounding box center [350, 188] width 412 height 14
drag, startPoint x: 193, startPoint y: 188, endPoint x: 151, endPoint y: 188, distance: 41.7
click at [148, 188] on p "Now, it's time to run your function!" at bounding box center [350, 188] width 412 height 14
click at [293, 190] on p "Now, it's time to run your function!" at bounding box center [350, 188] width 412 height 14
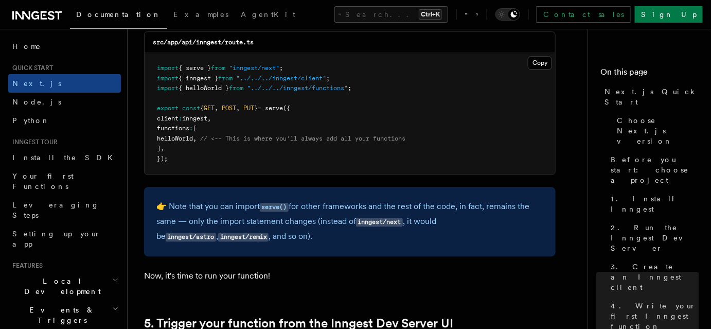
scroll to position [2105, 0]
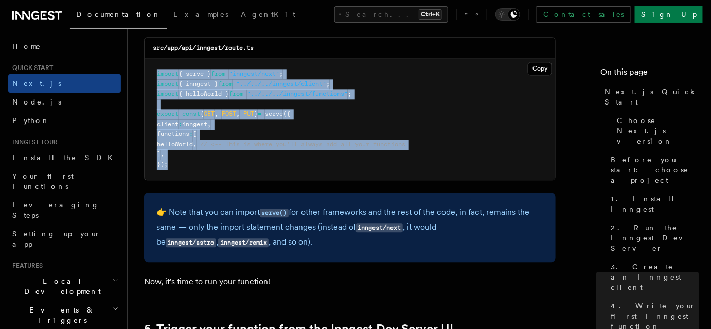
drag, startPoint x: 140, startPoint y: 78, endPoint x: 222, endPoint y: 160, distance: 116.1
click at [229, 166] on pre "import { serve } from "inngest/next" ; import { inngest } from "../../../innges…" at bounding box center [350, 119] width 411 height 121
click at [173, 79] on pre "import { serve } from "inngest/next" ; import { inngest } from "../../../innges…" at bounding box center [350, 119] width 411 height 121
click at [226, 141] on span "// <-- This is where you'll always add all your functions" at bounding box center [302, 144] width 205 height 7
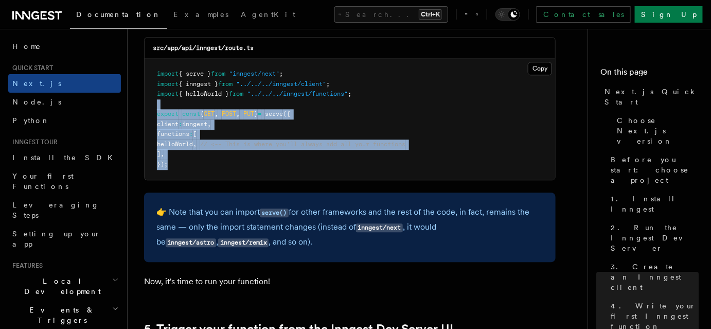
drag, startPoint x: 213, startPoint y: 157, endPoint x: 235, endPoint y: 156, distance: 22.7
click at [192, 100] on pre "import { serve } from "inngest/next" ; import { inngest } from "../../../innges…" at bounding box center [350, 119] width 411 height 121
click at [252, 171] on pre "import { serve } from "inngest/next" ; import { inngest } from "../../../innges…" at bounding box center [350, 119] width 411 height 121
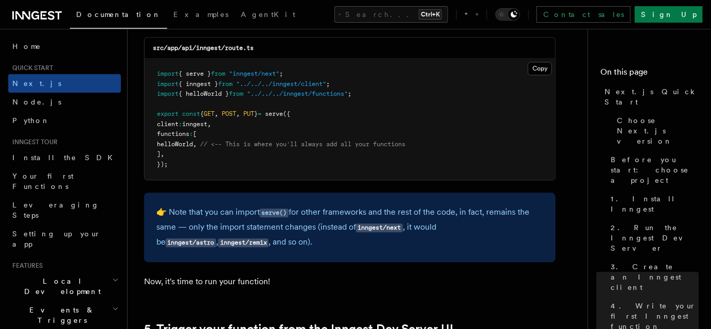
click at [207, 122] on span "inngest" at bounding box center [194, 123] width 25 height 7
click at [165, 138] on pre "import { serve } from "inngest/next" ; import { inngest } from "../../../innges…" at bounding box center [350, 119] width 411 height 121
drag, startPoint x: 173, startPoint y: 142, endPoint x: 244, endPoint y: 143, distance: 70.5
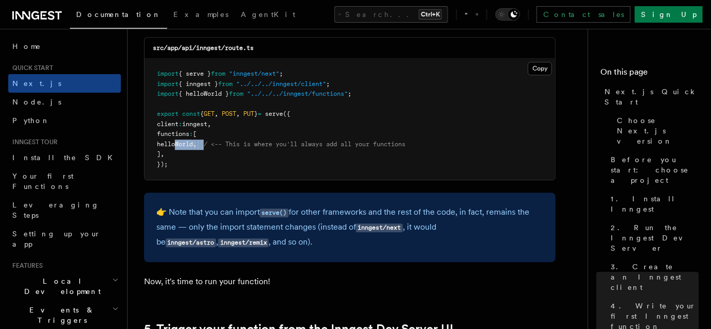
click at [238, 143] on span "helloWorld , // <-- This is where you'll always add all your functions" at bounding box center [281, 144] width 249 height 7
click at [244, 143] on span "// <-- This is where you'll always add all your functions" at bounding box center [302, 144] width 205 height 7
click at [225, 145] on span "// <-- This is where you'll always add all your functions" at bounding box center [302, 144] width 205 height 7
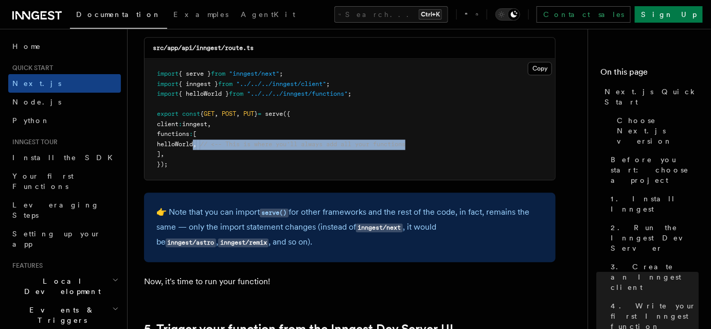
drag, startPoint x: 210, startPoint y: 145, endPoint x: 456, endPoint y: 145, distance: 246.0
click at [454, 145] on pre "import { serve } from "inngest/next" ; import { inngest } from "../../../innges…" at bounding box center [350, 119] width 411 height 121
click at [486, 141] on pre "import { serve } from "inngest/next" ; import { inngest } from "../../../innges…" at bounding box center [350, 119] width 411 height 121
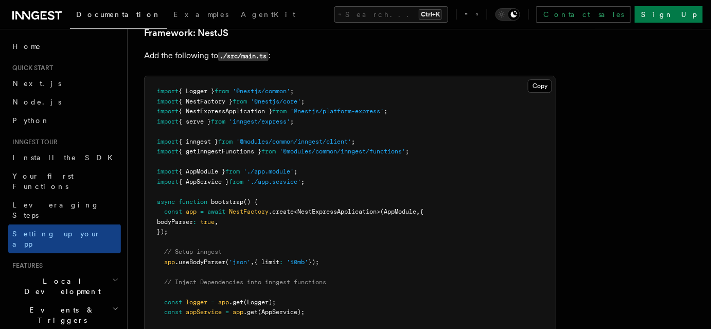
scroll to position [6057, 0]
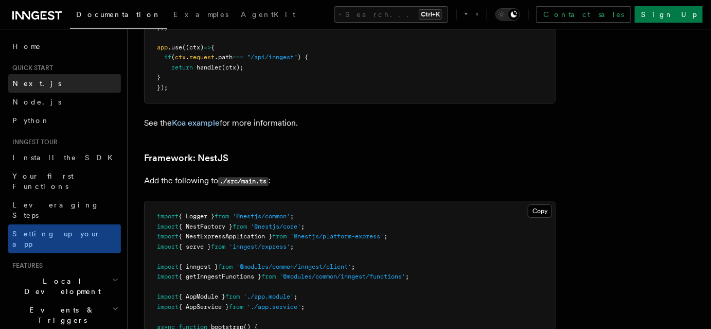
click at [45, 74] on link "Next.js" at bounding box center [64, 83] width 113 height 19
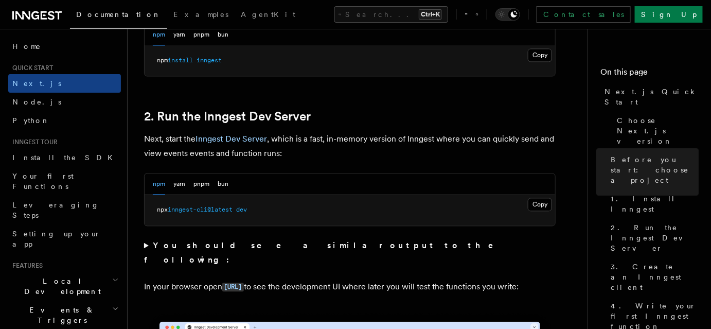
scroll to position [889, 0]
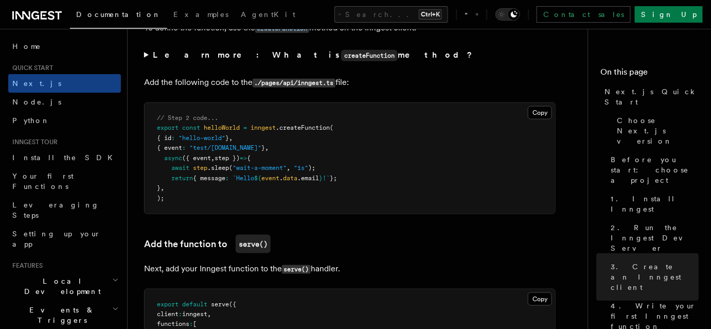
scroll to position [1637, 0]
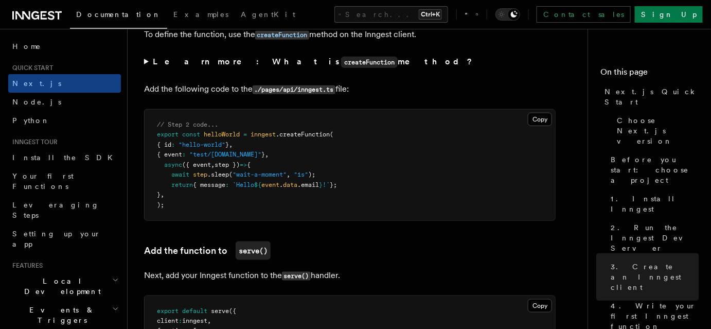
click at [266, 135] on span "inngest" at bounding box center [263, 134] width 25 height 7
drag, startPoint x: 266, startPoint y: 135, endPoint x: 238, endPoint y: 137, distance: 28.4
click at [265, 135] on span "inngest" at bounding box center [263, 134] width 25 height 7
click at [232, 135] on span "helloWorld" at bounding box center [222, 134] width 36 height 7
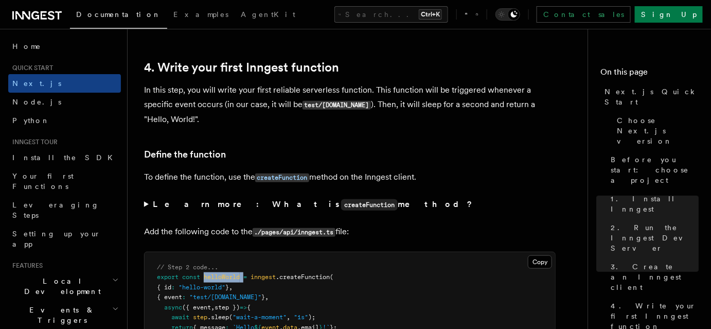
scroll to position [1497, 0]
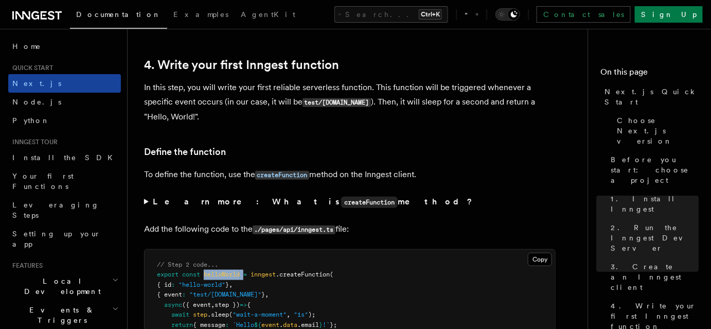
click at [37, 86] on link "Next.js" at bounding box center [64, 83] width 113 height 19
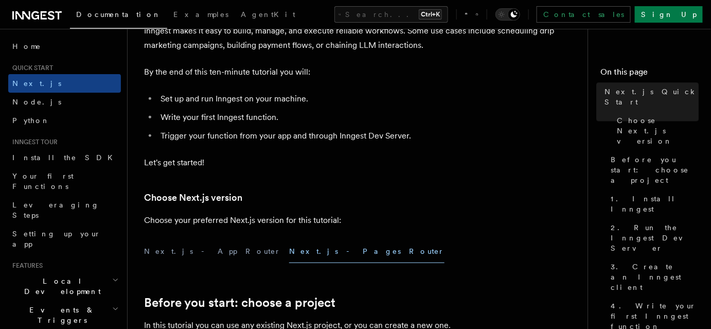
scroll to position [280, 0]
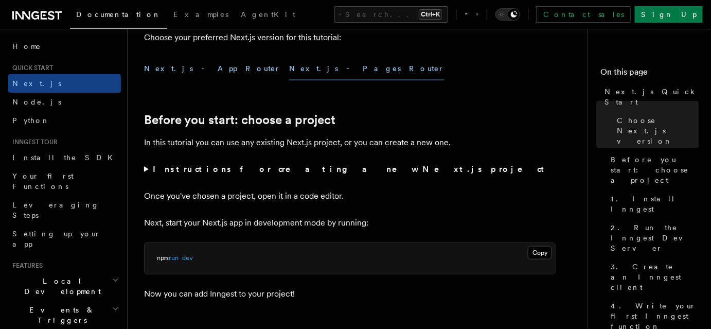
click at [163, 61] on button "Next.js - App Router" at bounding box center [212, 68] width 137 height 23
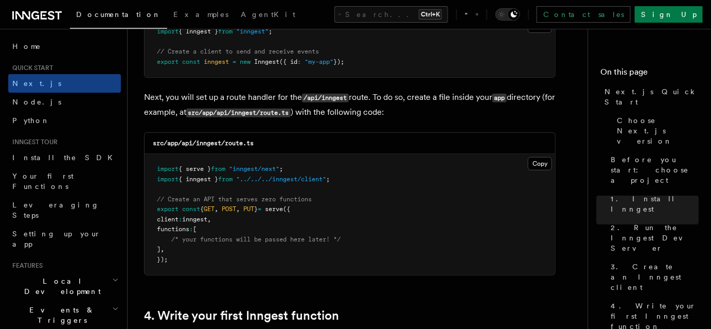
scroll to position [1404, 0]
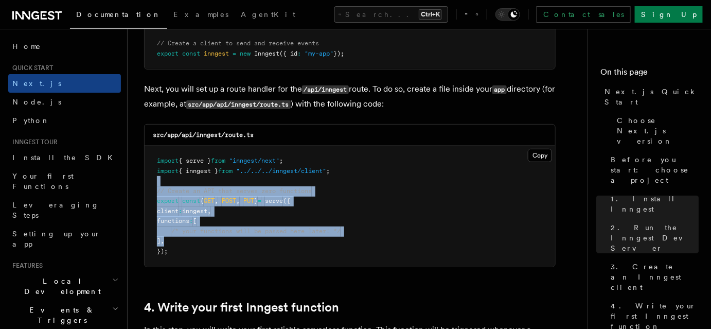
drag, startPoint x: 192, startPoint y: 188, endPoint x: 212, endPoint y: 185, distance: 19.8
click at [192, 178] on pre "import { serve } from "inngest/next" ; import { inngest } from "../../../innges…" at bounding box center [350, 206] width 411 height 121
click at [256, 216] on pre "import { serve } from "inngest/next" ; import { inngest } from "../../../innges…" at bounding box center [350, 206] width 411 height 121
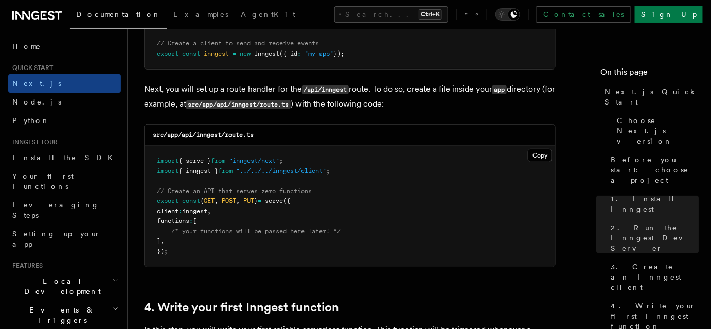
drag, startPoint x: 276, startPoint y: 231, endPoint x: 284, endPoint y: 218, distance: 15.3
click at [276, 231] on span "/* your functions will be passed here later! */" at bounding box center [255, 230] width 169 height 7
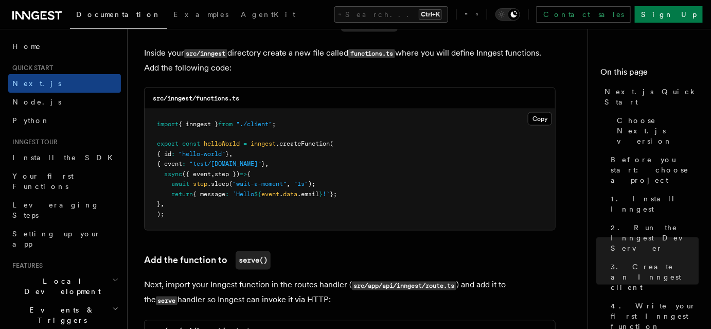
scroll to position [1825, 0]
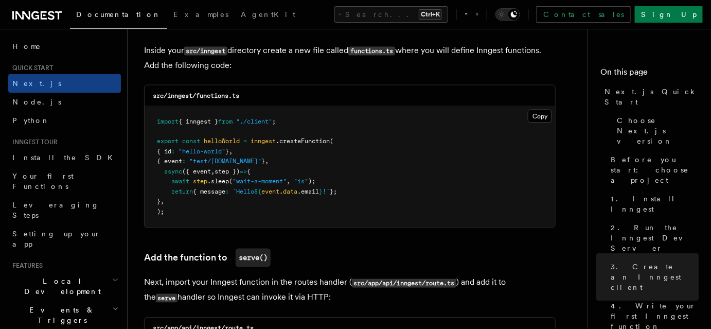
click at [251, 197] on pre "import { inngest } from "./client" ; export const helloWorld = inngest .createF…" at bounding box center [350, 167] width 411 height 121
drag, startPoint x: 165, startPoint y: 125, endPoint x: 195, endPoint y: 182, distance: 64.0
click at [184, 171] on code "import { inngest } from "./client" ; export const helloWorld = inngest .createF…" at bounding box center [247, 167] width 180 height 98
click at [204, 187] on pre "import { inngest } from "./client" ; export const helloWorld = inngest .createF…" at bounding box center [350, 167] width 411 height 121
click at [235, 96] on code "src/inngest/functions.ts" at bounding box center [196, 95] width 86 height 7
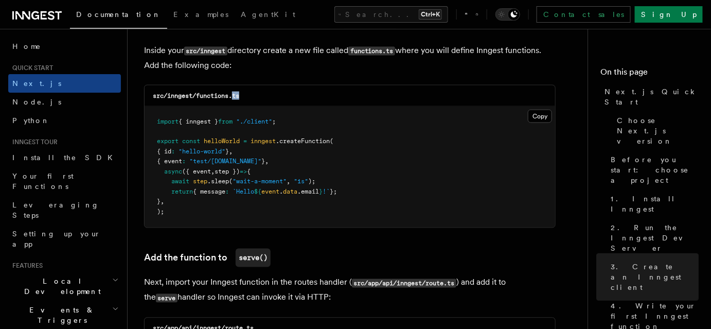
drag, startPoint x: 235, startPoint y: 96, endPoint x: 243, endPoint y: 98, distance: 8.0
click at [236, 96] on code "src/inngest/functions.ts" at bounding box center [196, 95] width 86 height 7
click at [243, 98] on div "src/inngest/functions.ts" at bounding box center [350, 95] width 411 height 21
click at [547, 120] on button "Copy Copied" at bounding box center [540, 116] width 24 height 13
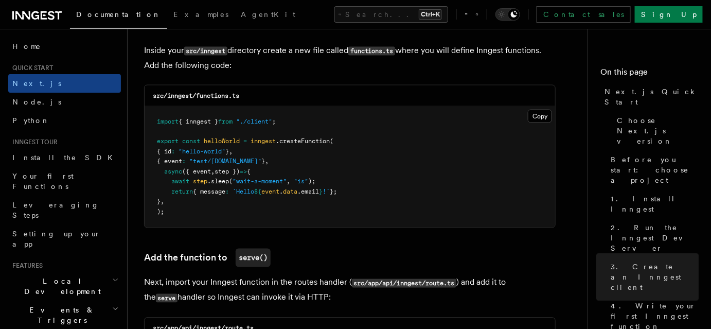
click at [263, 122] on span ""./client"" at bounding box center [254, 121] width 36 height 7
